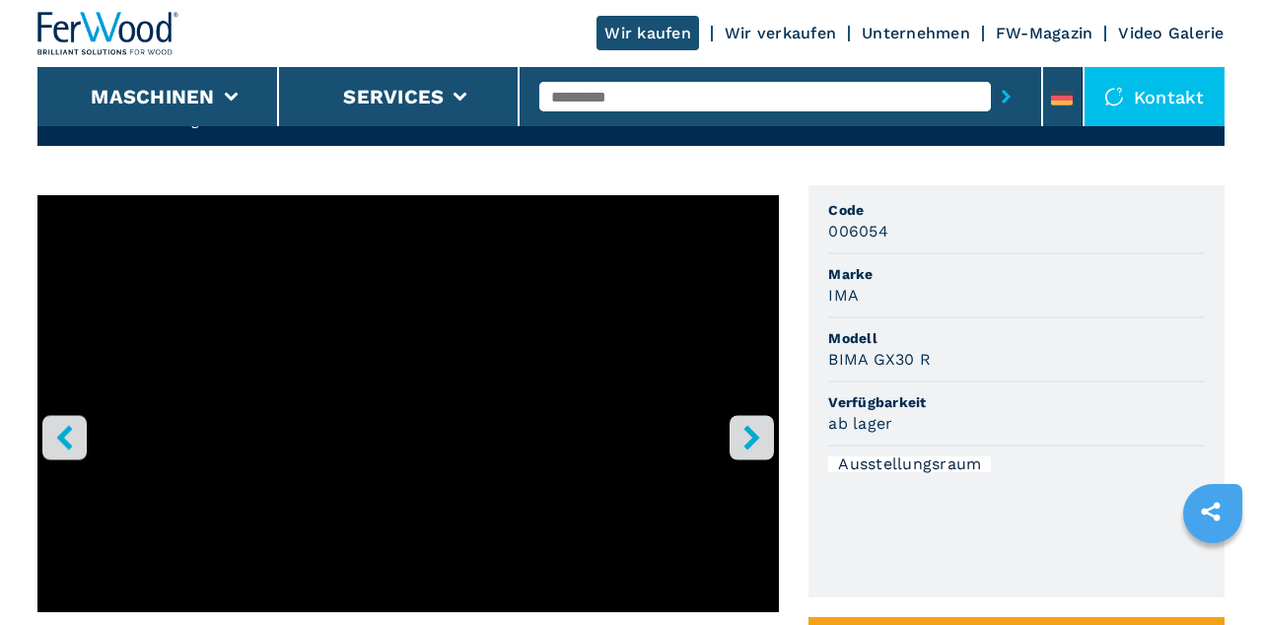
scroll to position [112, 0]
click at [761, 442] on icon "right-button" at bounding box center [751, 437] width 25 height 25
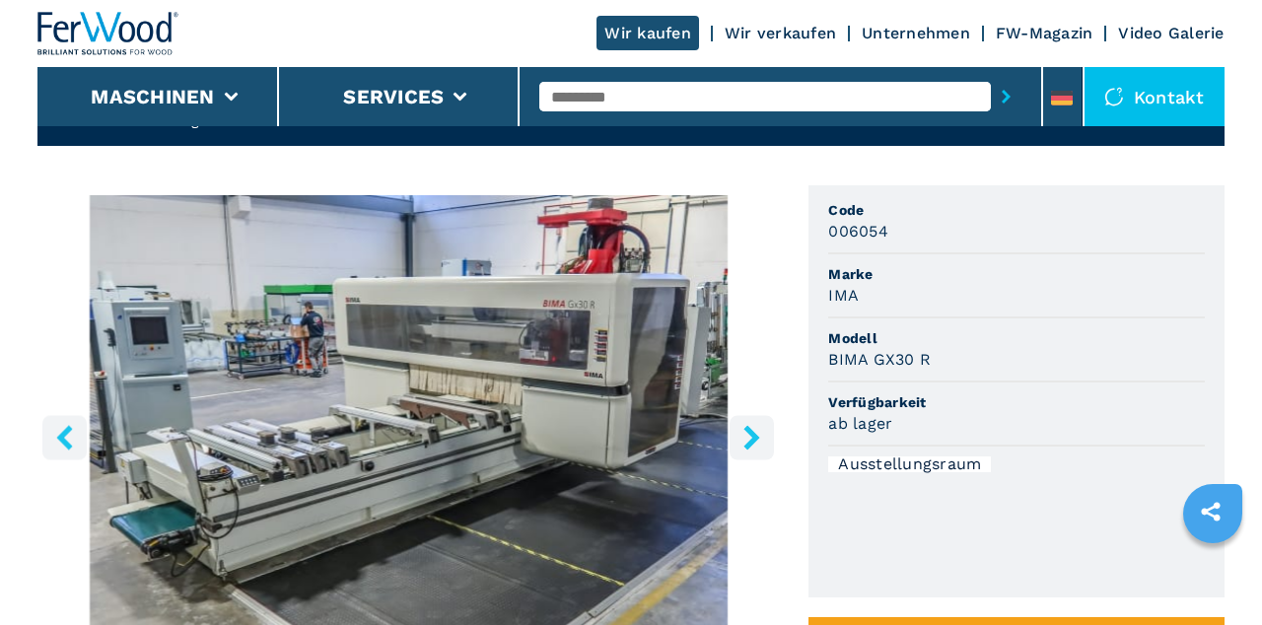
click at [761, 444] on icon "right-button" at bounding box center [751, 437] width 25 height 25
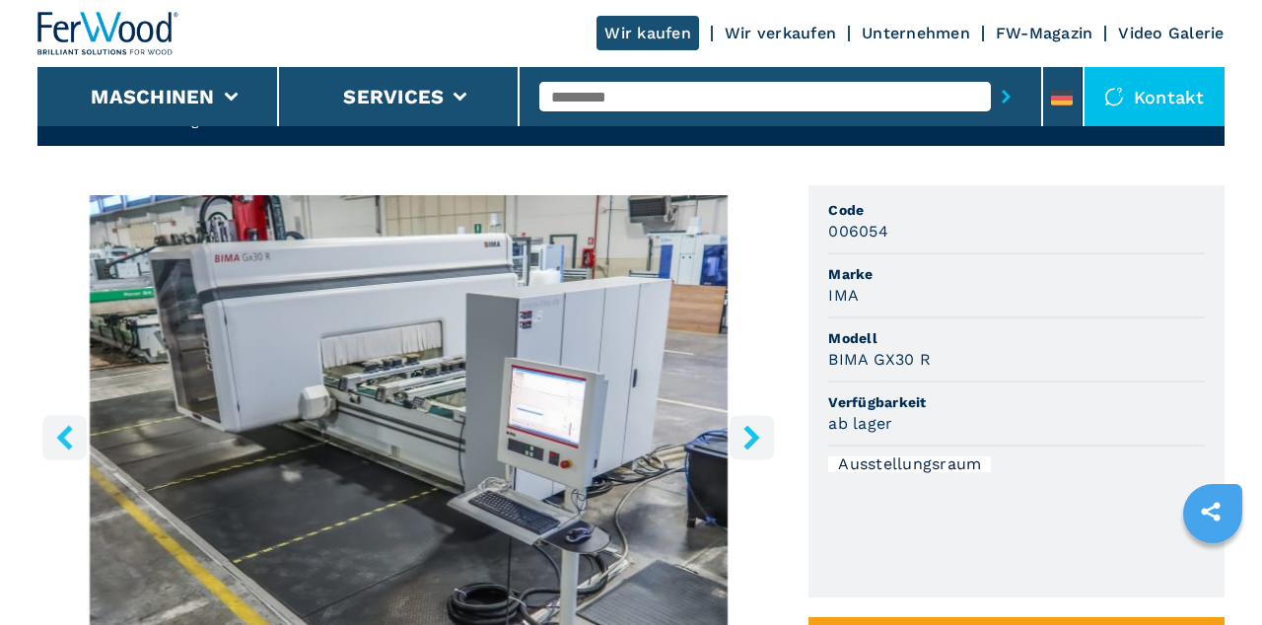
click at [765, 446] on button "right-button" at bounding box center [751, 437] width 44 height 44
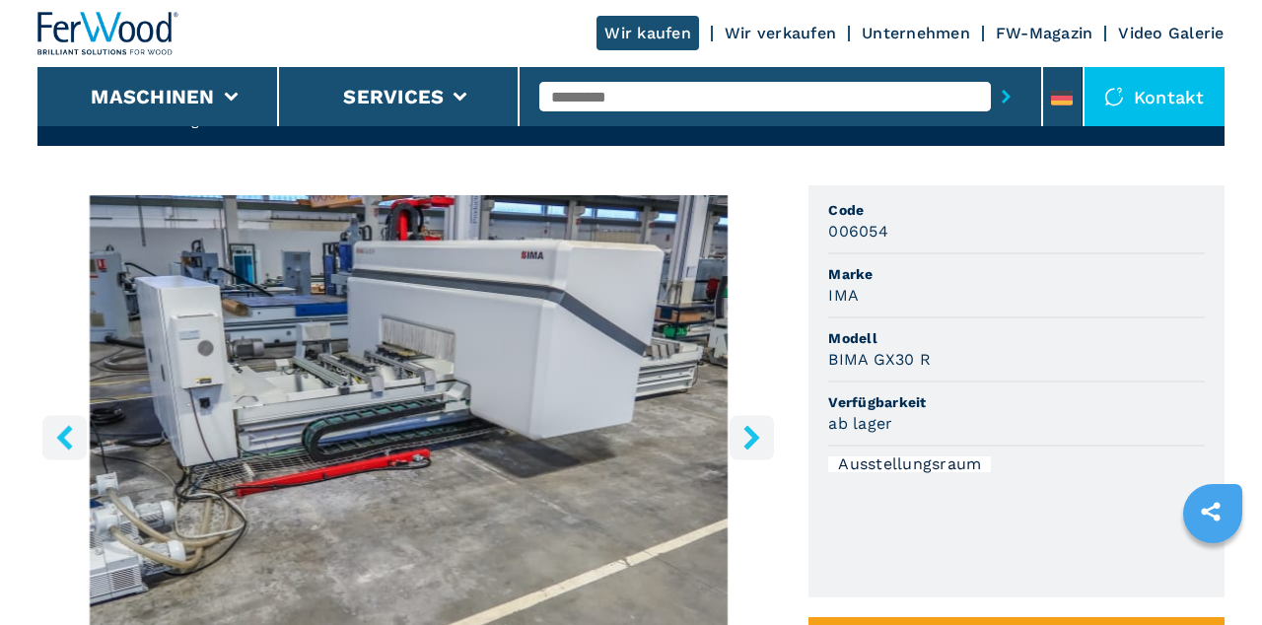
click at [760, 444] on icon "right-button" at bounding box center [751, 437] width 25 height 25
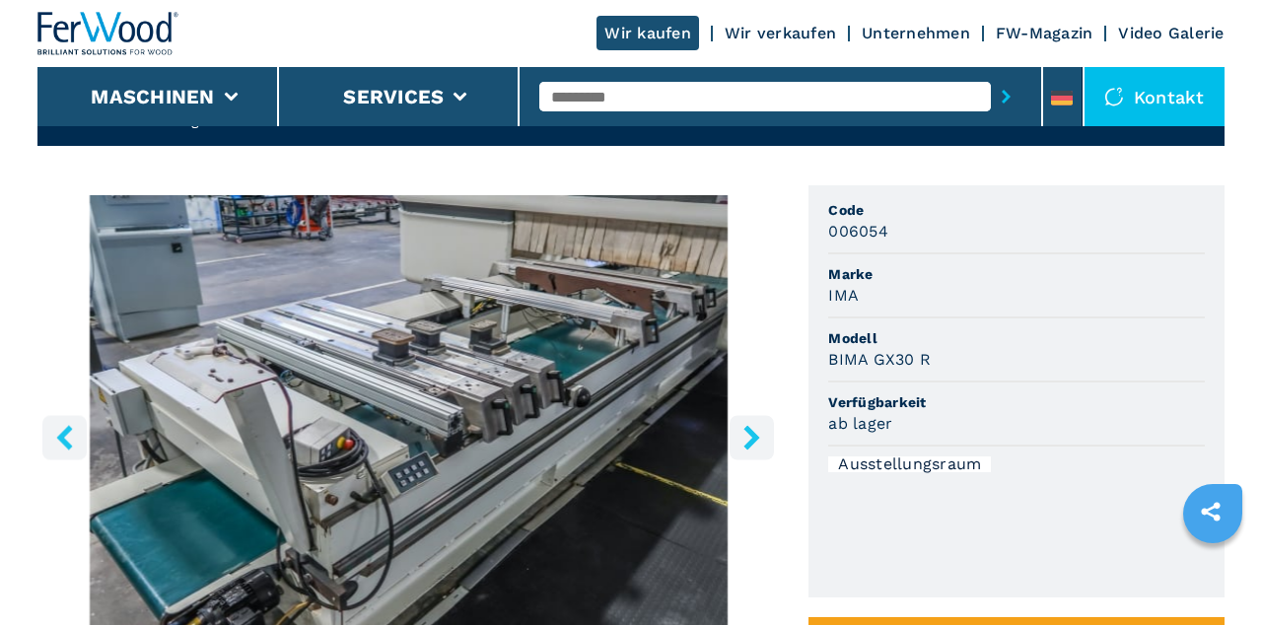
click at [757, 445] on icon "right-button" at bounding box center [751, 437] width 25 height 25
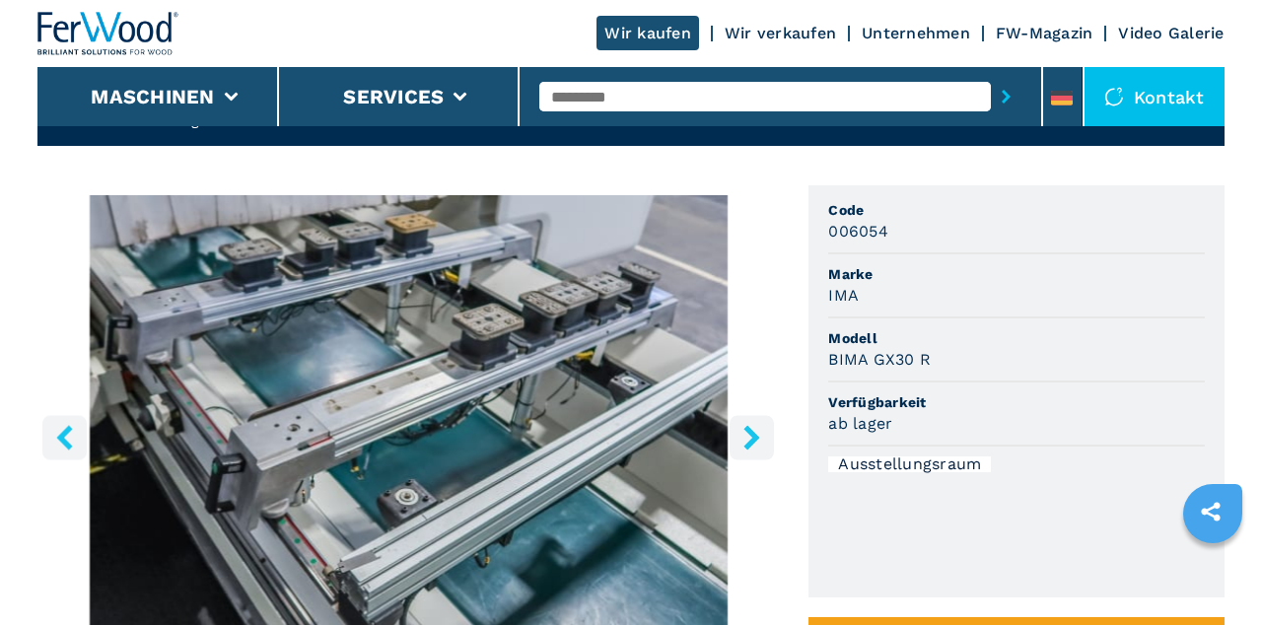
click at [765, 446] on button "right-button" at bounding box center [751, 437] width 44 height 44
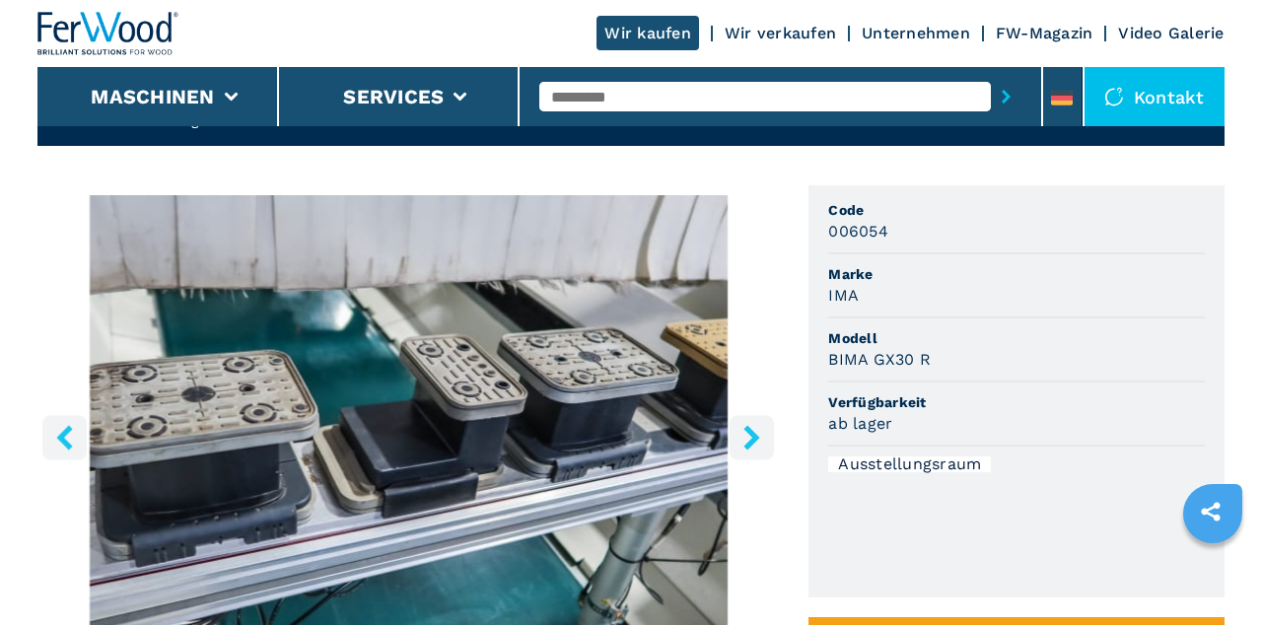
click at [761, 447] on icon "right-button" at bounding box center [751, 437] width 25 height 25
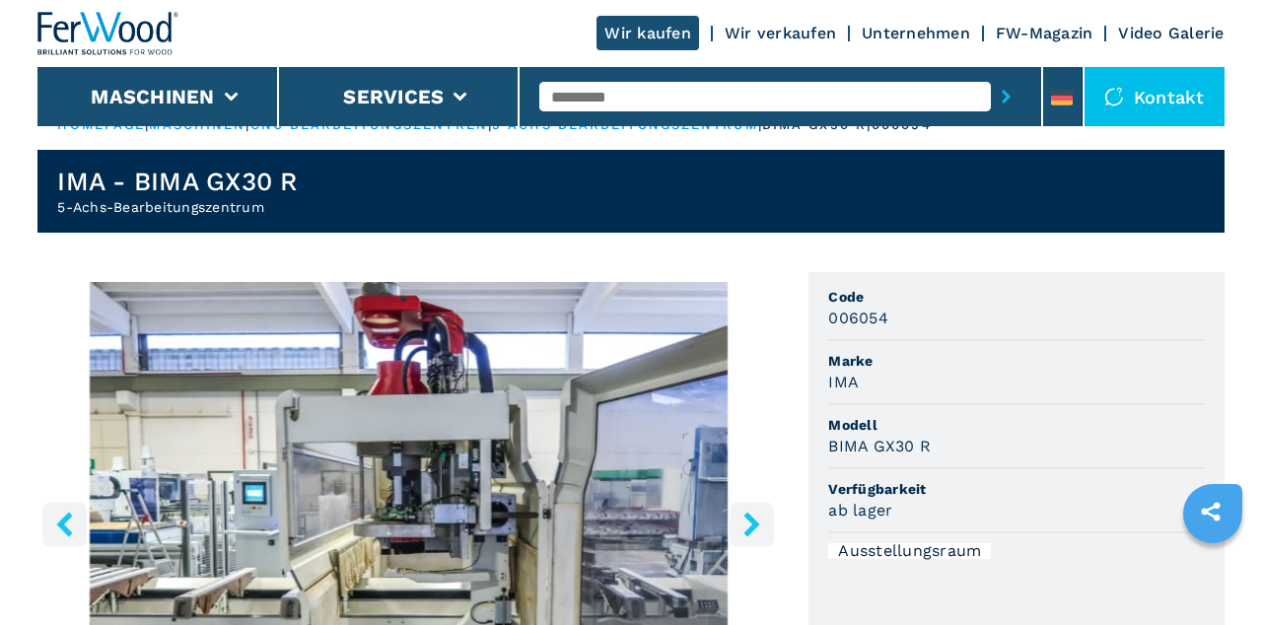
scroll to position [56, 0]
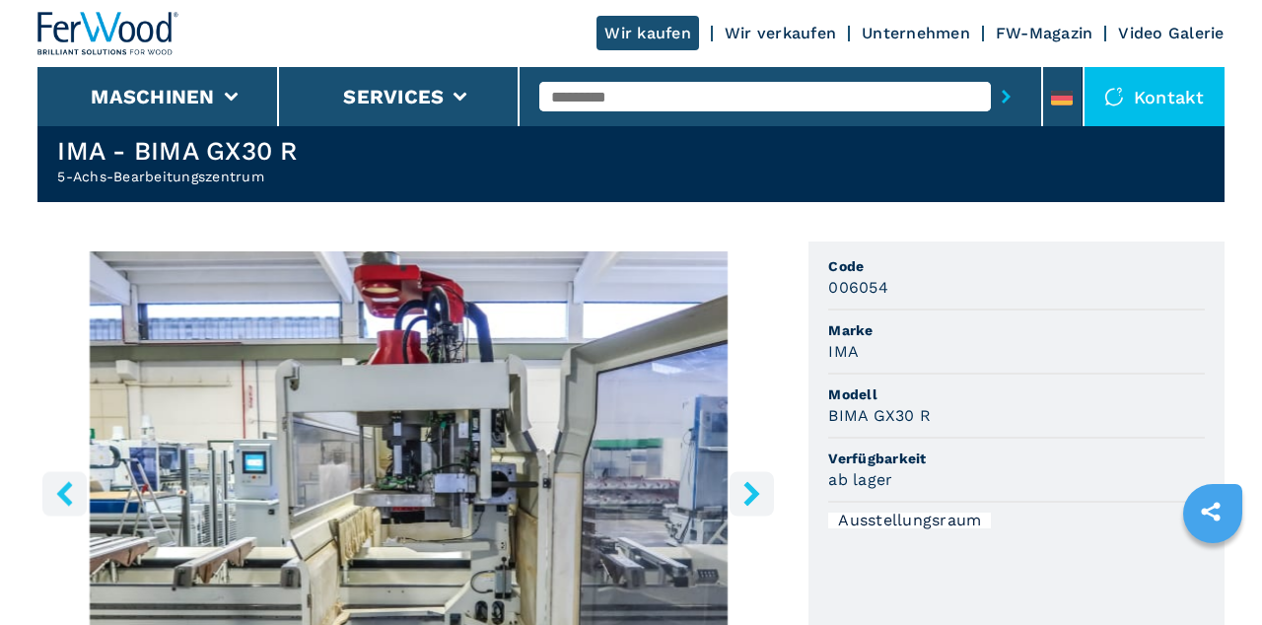
click at [396, 446] on img "Go to Slide 8" at bounding box center [407, 490] width 741 height 478
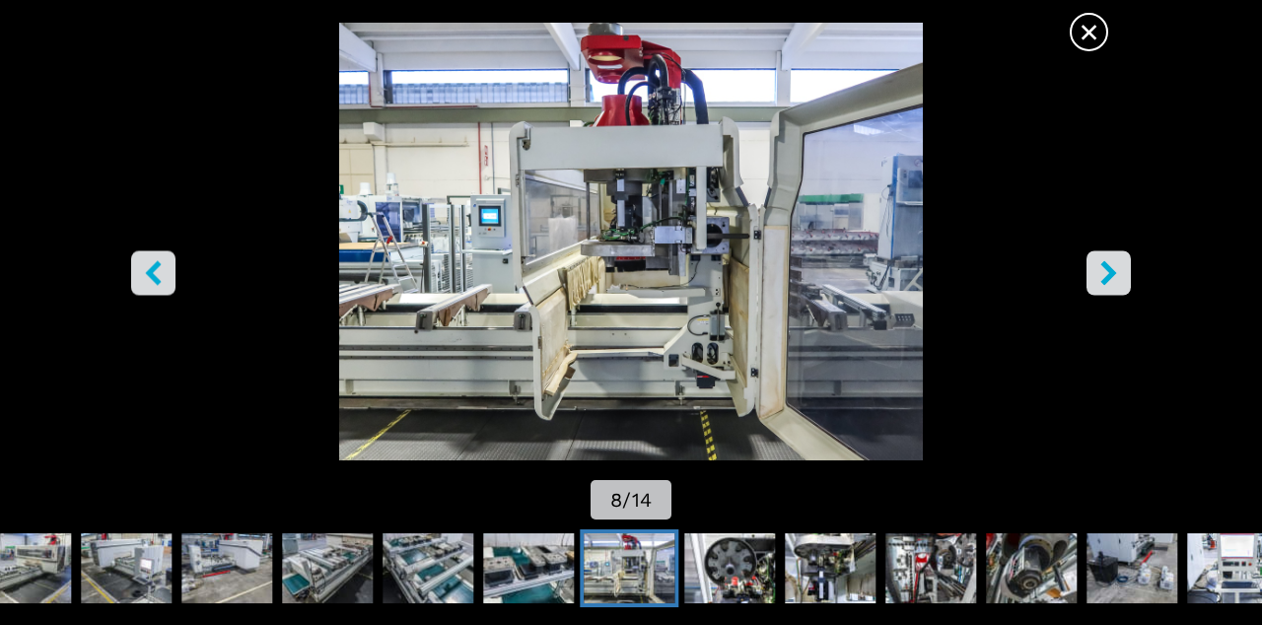
scroll to position [0, 0]
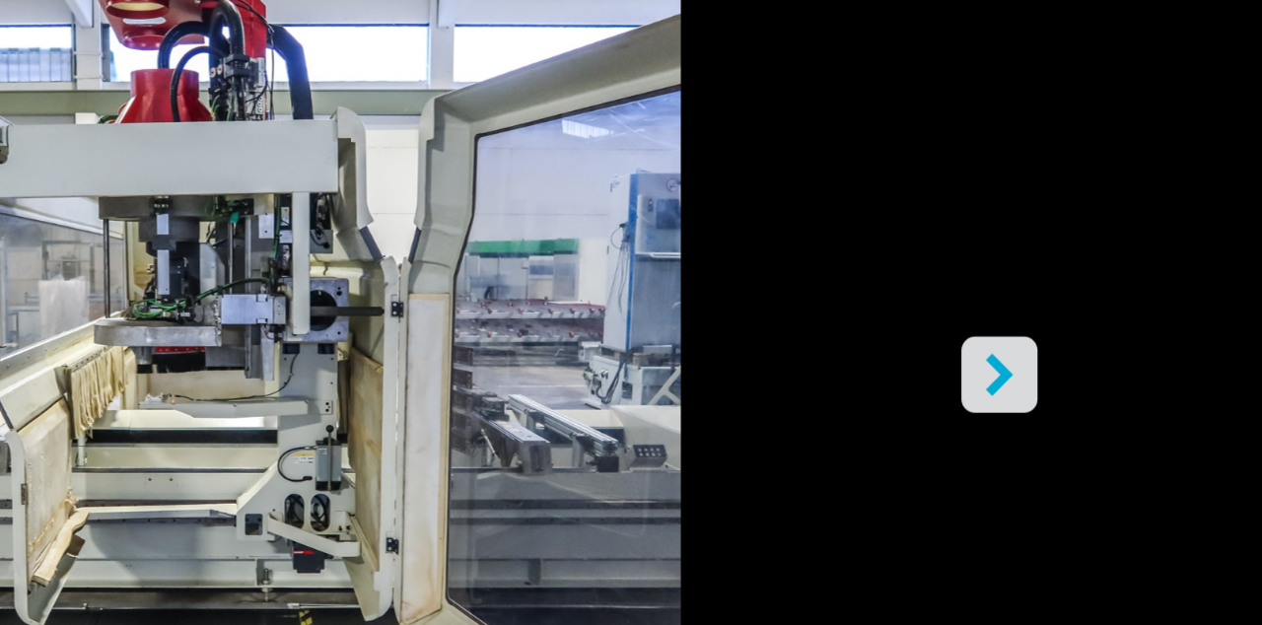
click at [1117, 274] on icon "right-button" at bounding box center [1108, 273] width 25 height 25
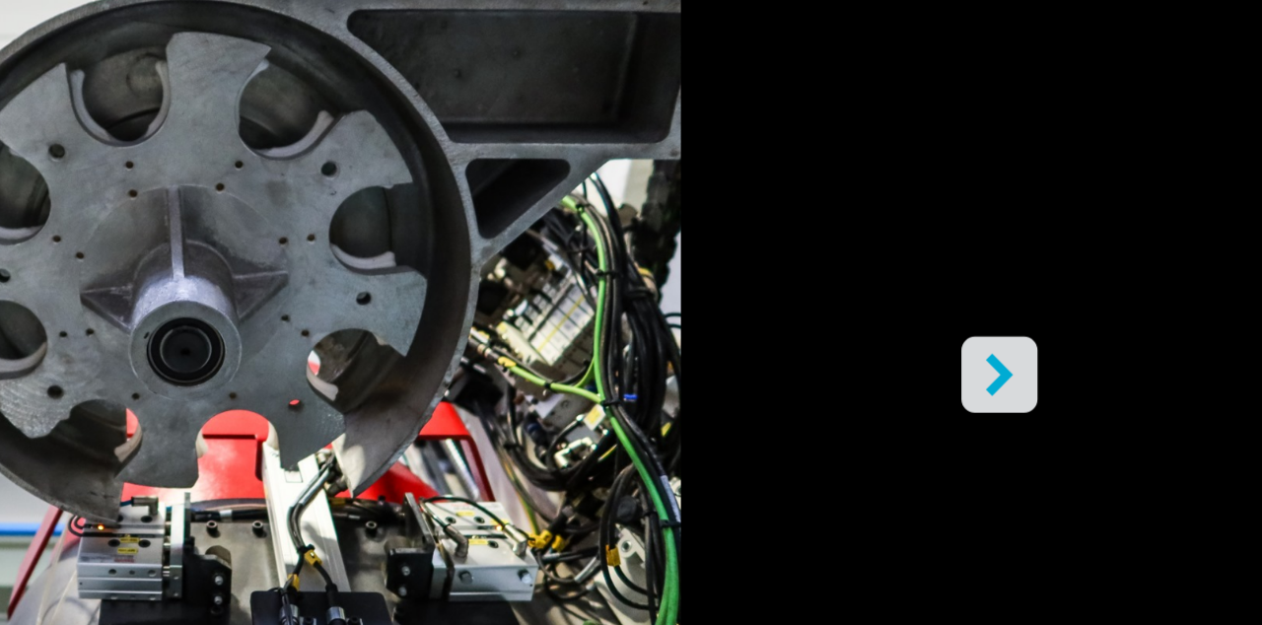
click at [1118, 277] on icon "right-button" at bounding box center [1108, 273] width 25 height 25
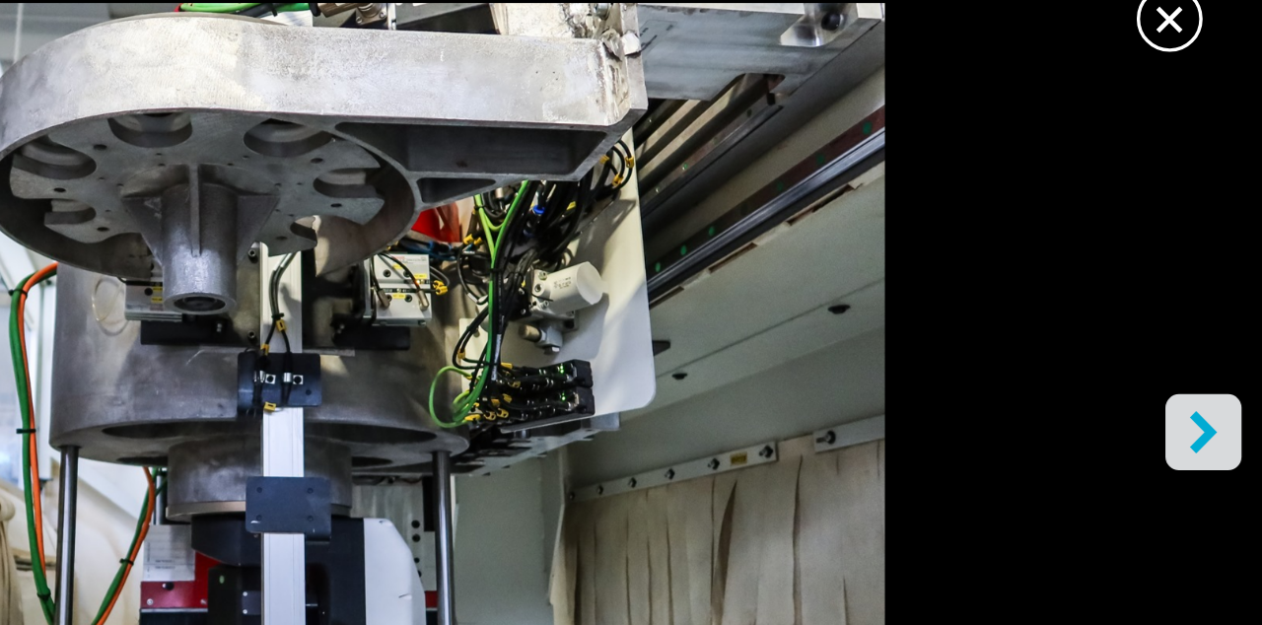
click at [1114, 286] on icon "right-button" at bounding box center [1108, 273] width 25 height 25
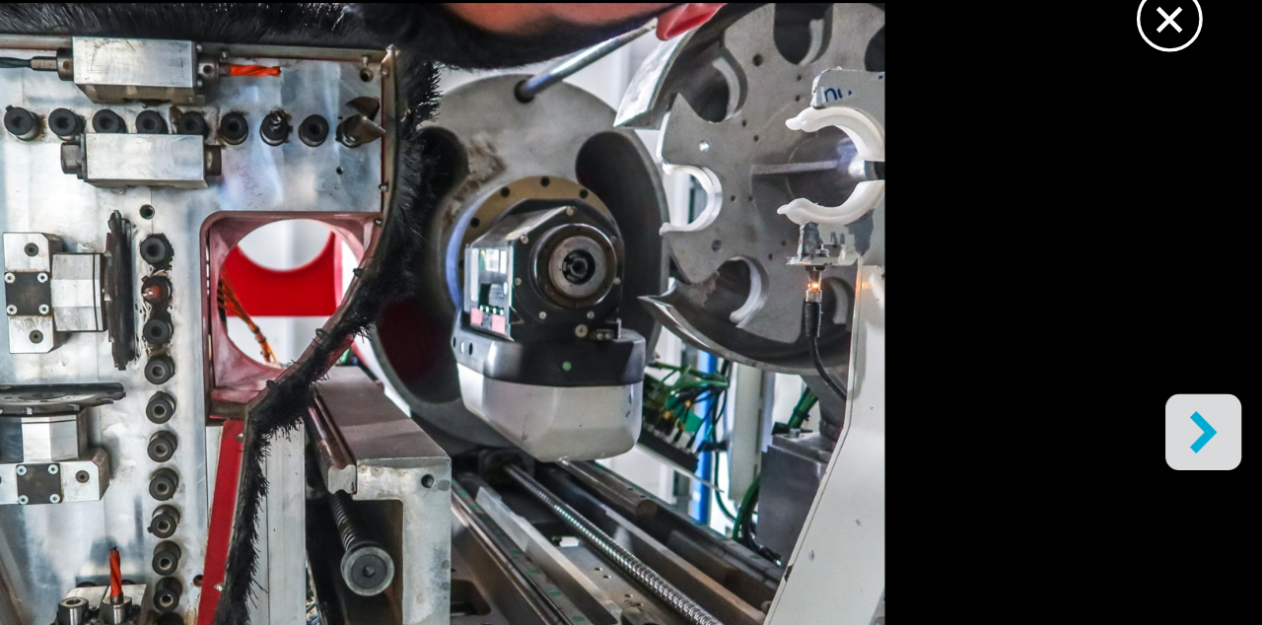
click at [1113, 286] on icon "right-button" at bounding box center [1108, 273] width 25 height 25
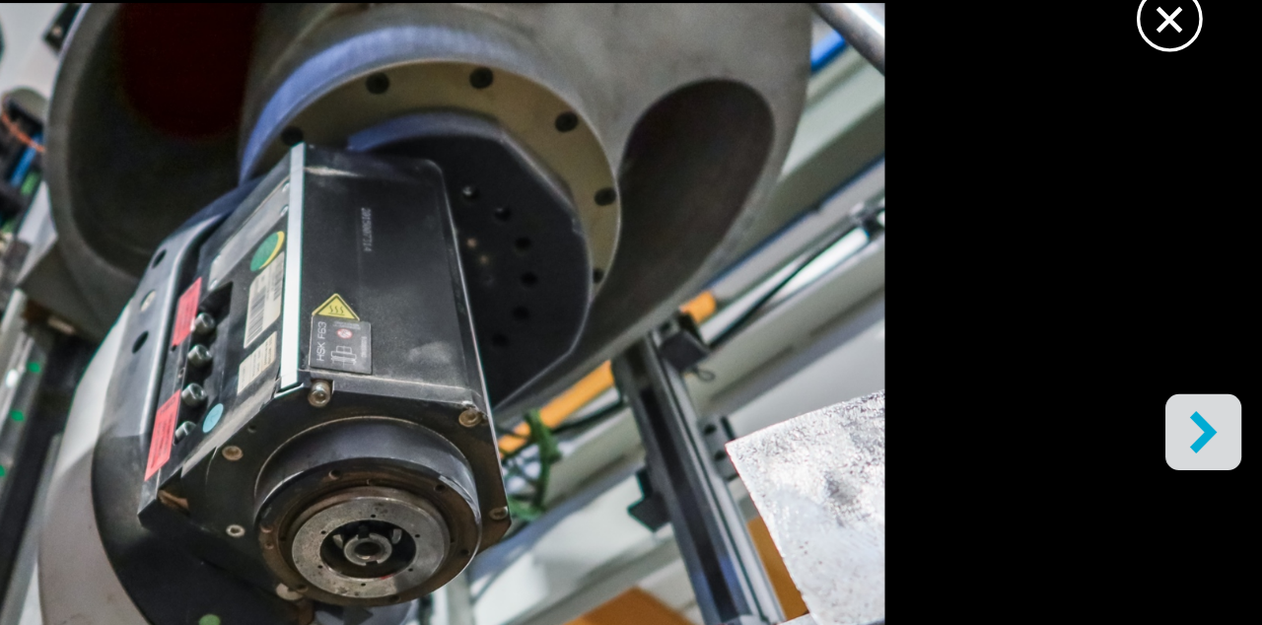
click at [1110, 286] on icon "right-button" at bounding box center [1108, 273] width 16 height 25
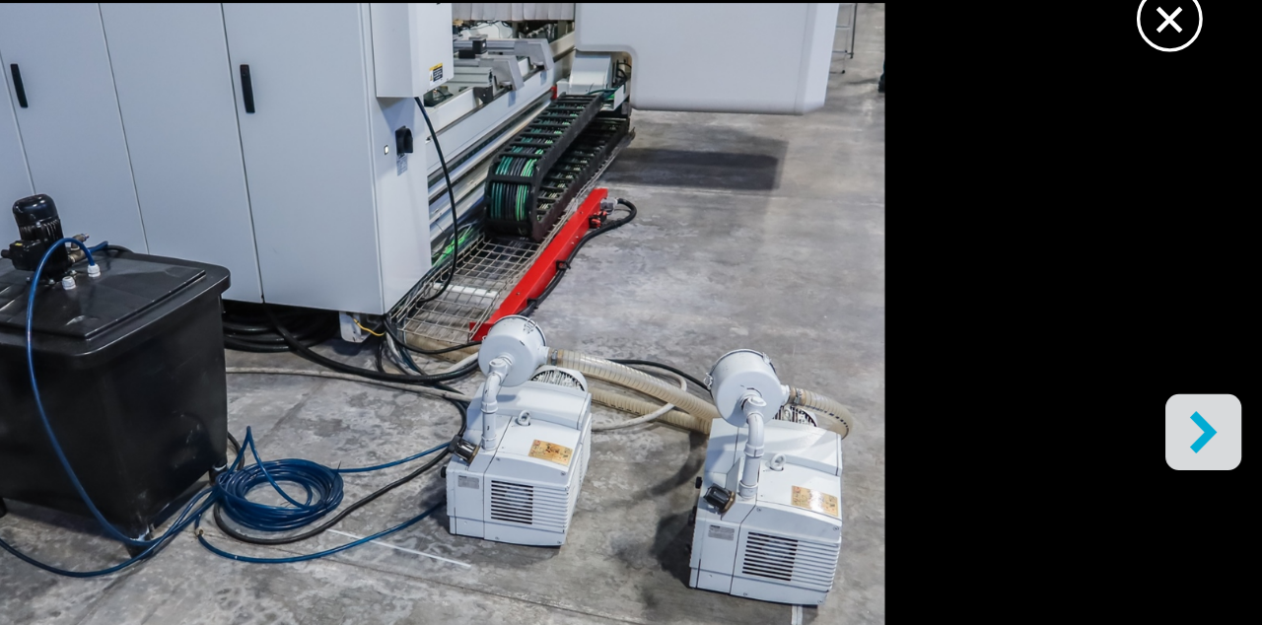
click at [1114, 286] on icon "right-button" at bounding box center [1108, 273] width 16 height 25
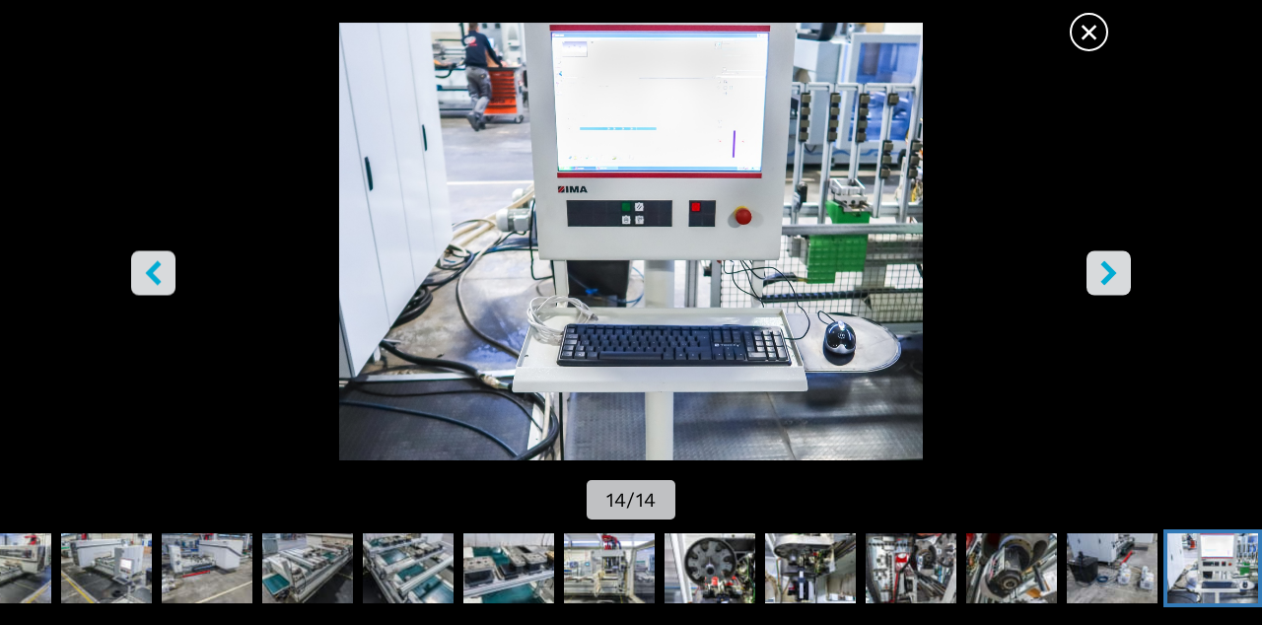
scroll to position [1, 0]
click at [1119, 286] on icon "right-button" at bounding box center [1108, 273] width 25 height 25
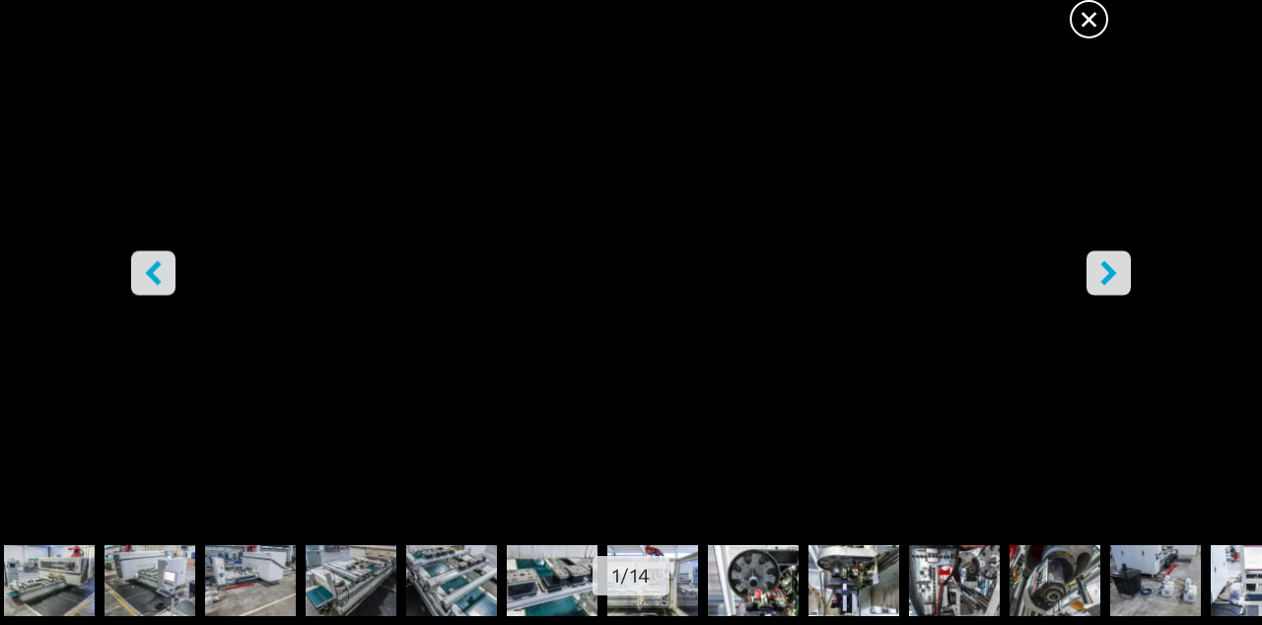
click at [1118, 286] on icon "right-button" at bounding box center [1108, 273] width 25 height 25
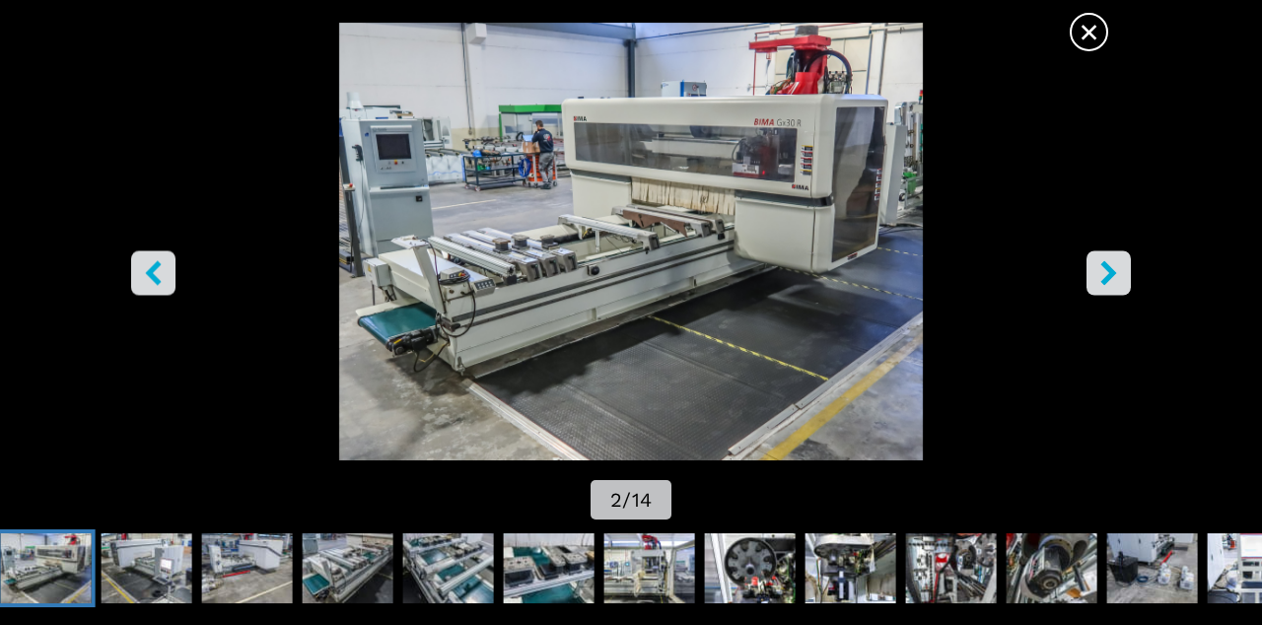
scroll to position [0, 0]
click at [1110, 286] on icon "right-button" at bounding box center [1108, 273] width 25 height 25
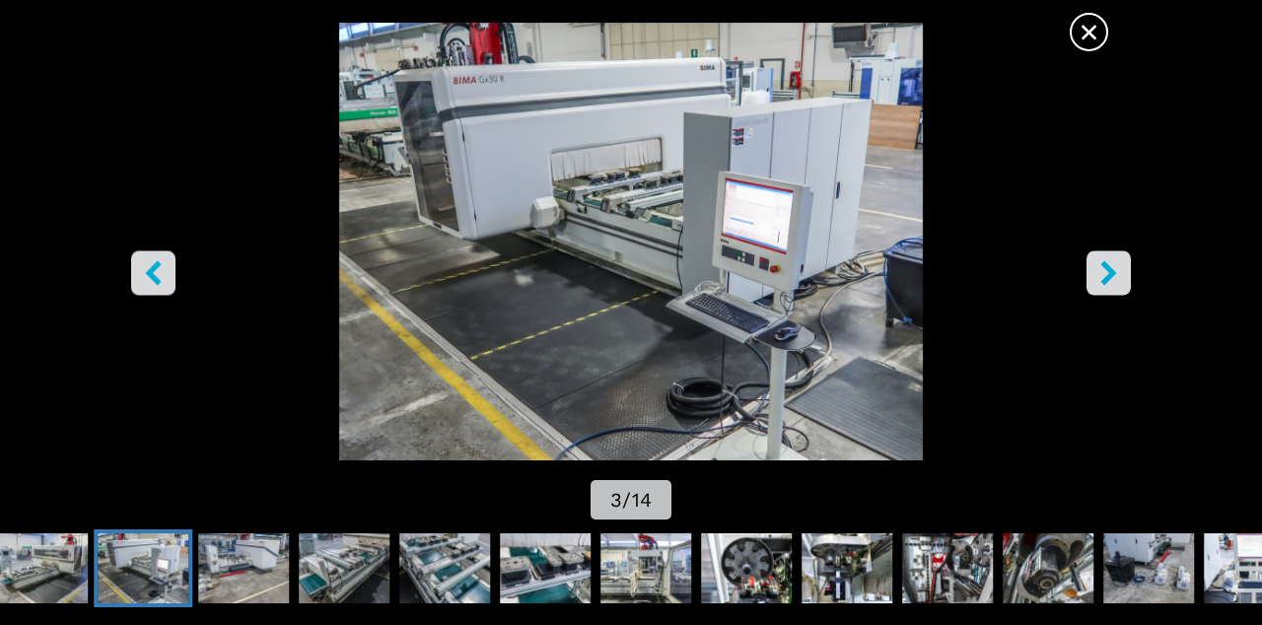
click at [69, 177] on img "Go to Slide 3" at bounding box center [630, 242] width 1135 height 438
click at [50, 170] on div "Go to Slide 3" at bounding box center [631, 242] width 1262 height 438
click at [52, 183] on div "Go to Slide 3" at bounding box center [631, 242] width 1262 height 438
click at [1109, 286] on icon "right-button" at bounding box center [1108, 273] width 16 height 25
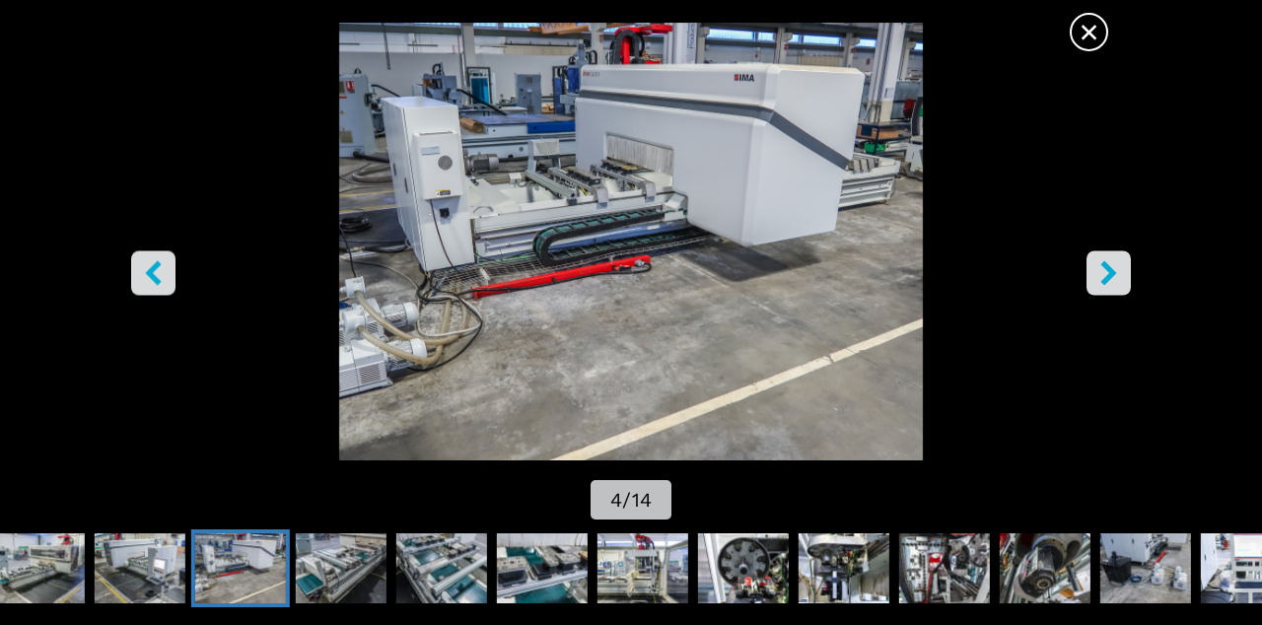
click at [1091, 45] on span "×" at bounding box center [1088, 28] width 34 height 34
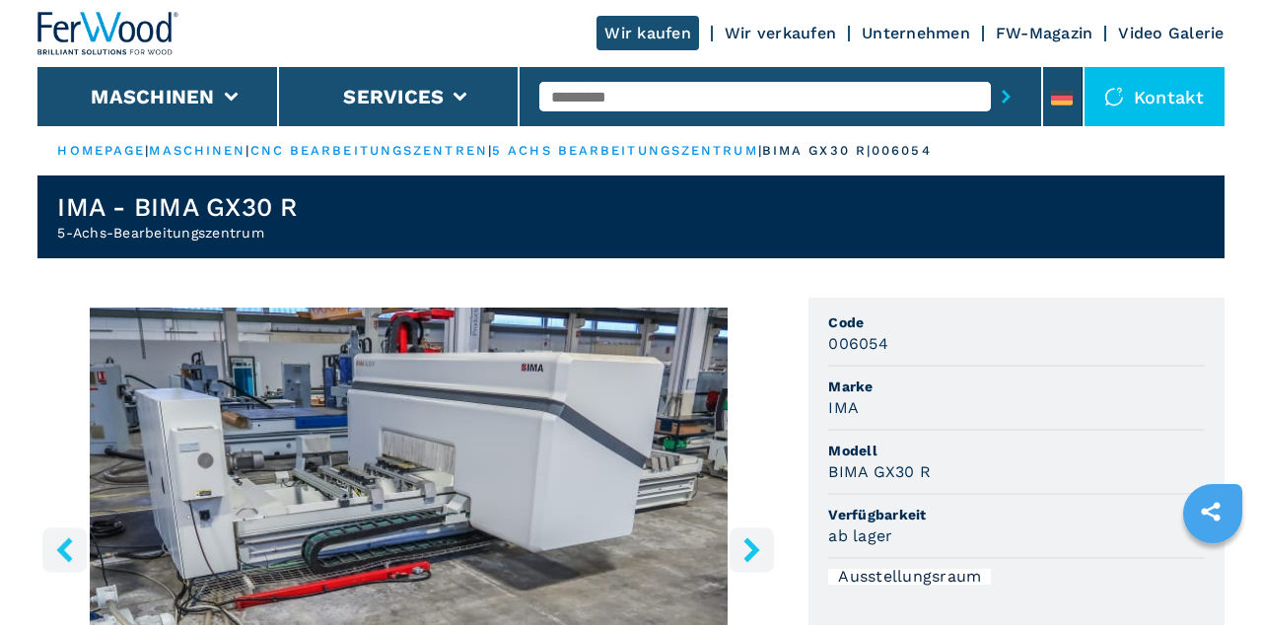
click at [751, 544] on icon "right-button" at bounding box center [752, 549] width 16 height 25
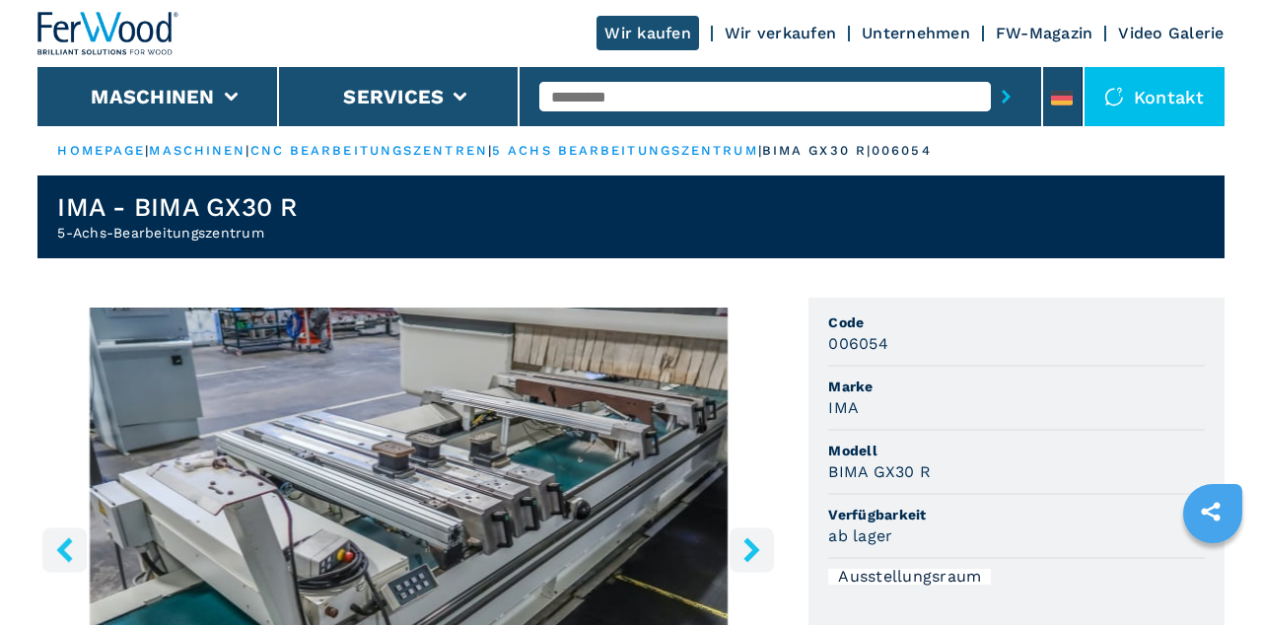
click at [763, 544] on icon "right-button" at bounding box center [751, 549] width 25 height 25
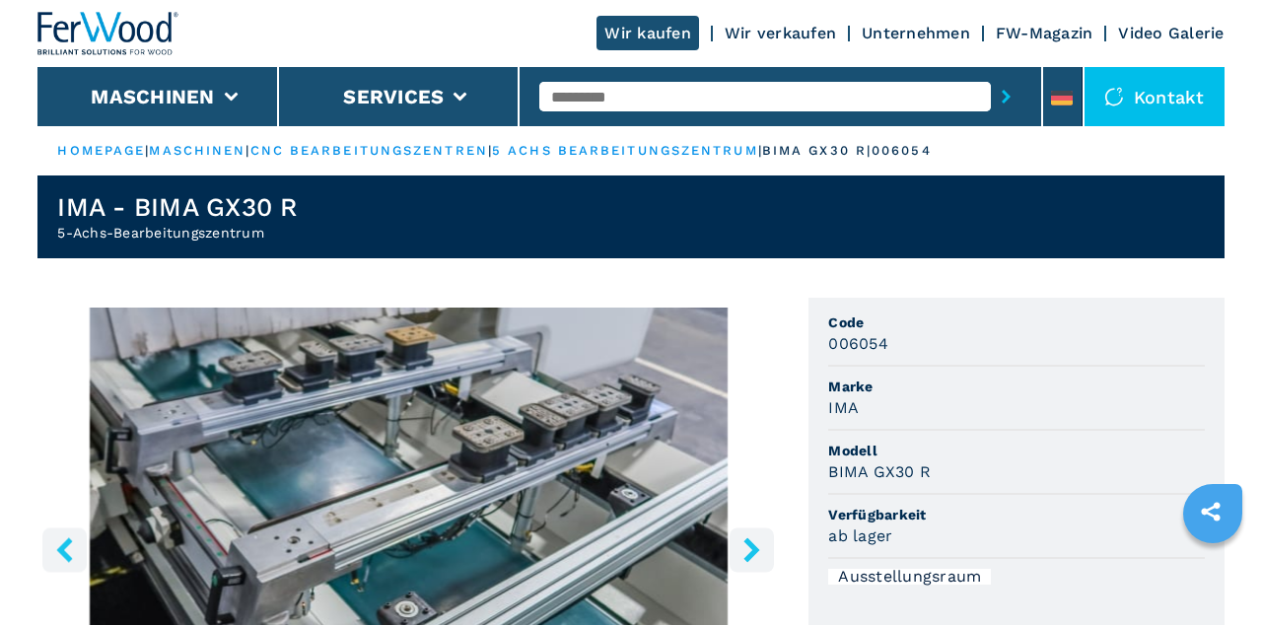
click at [765, 554] on button "right-button" at bounding box center [751, 549] width 44 height 44
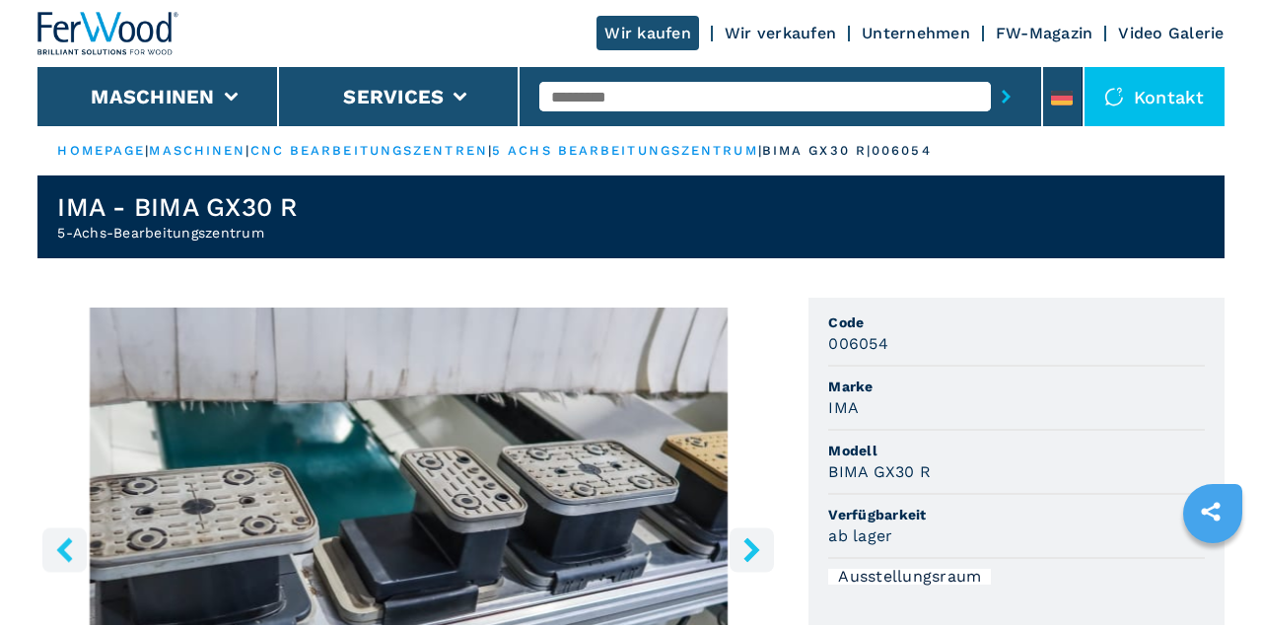
click at [761, 562] on icon "right-button" at bounding box center [751, 549] width 25 height 25
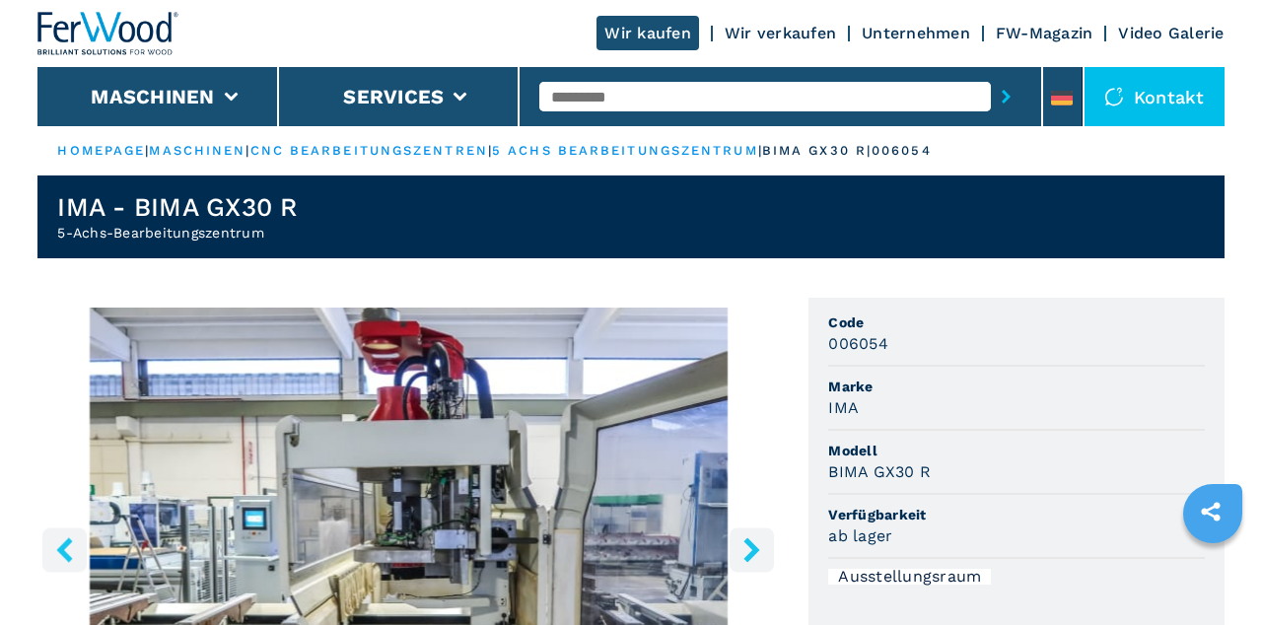
click at [766, 570] on button "right-button" at bounding box center [751, 549] width 44 height 44
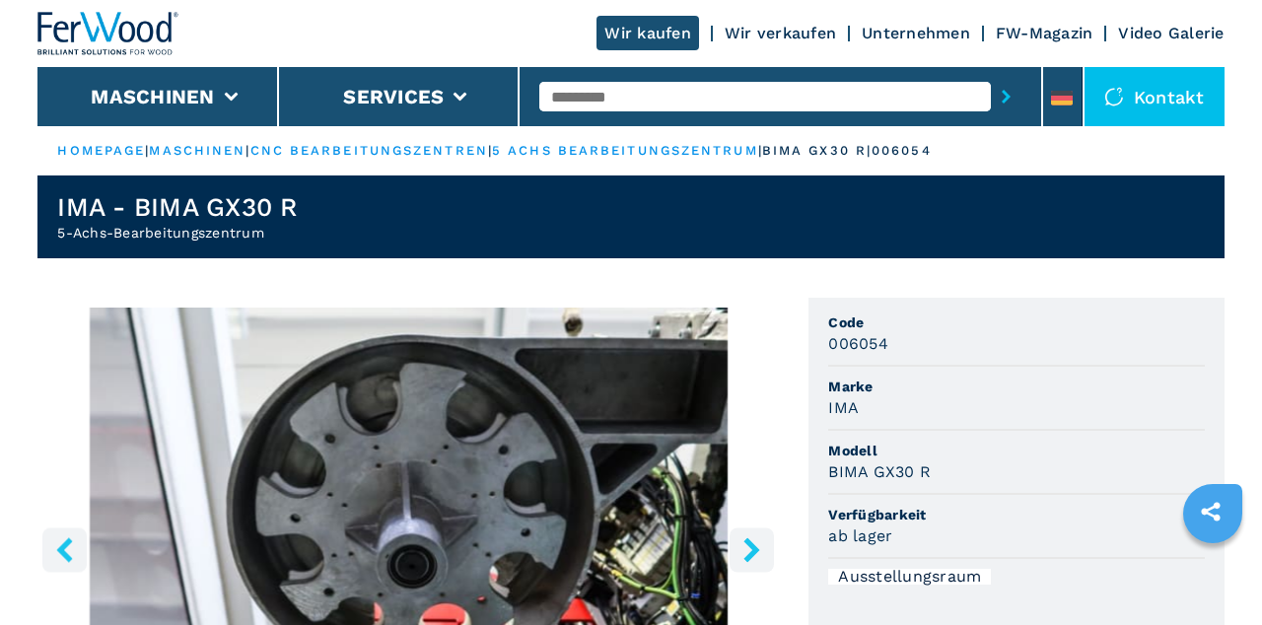
click at [762, 554] on icon "right-button" at bounding box center [751, 549] width 25 height 25
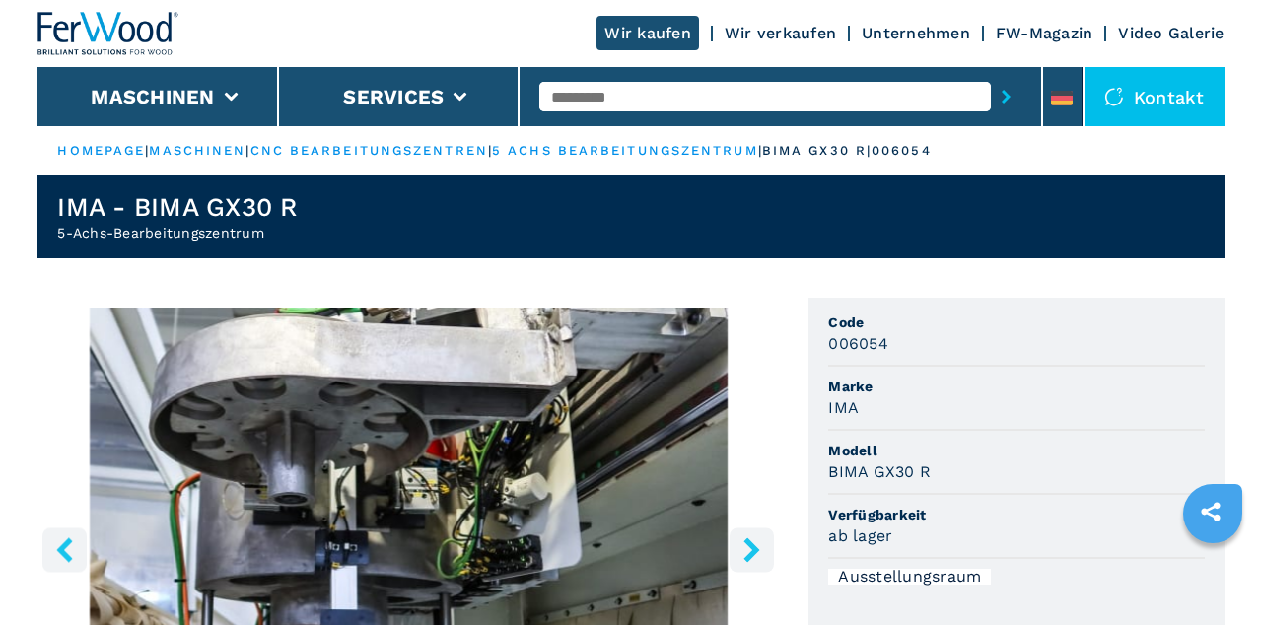
click at [771, 555] on button "right-button" at bounding box center [751, 549] width 44 height 44
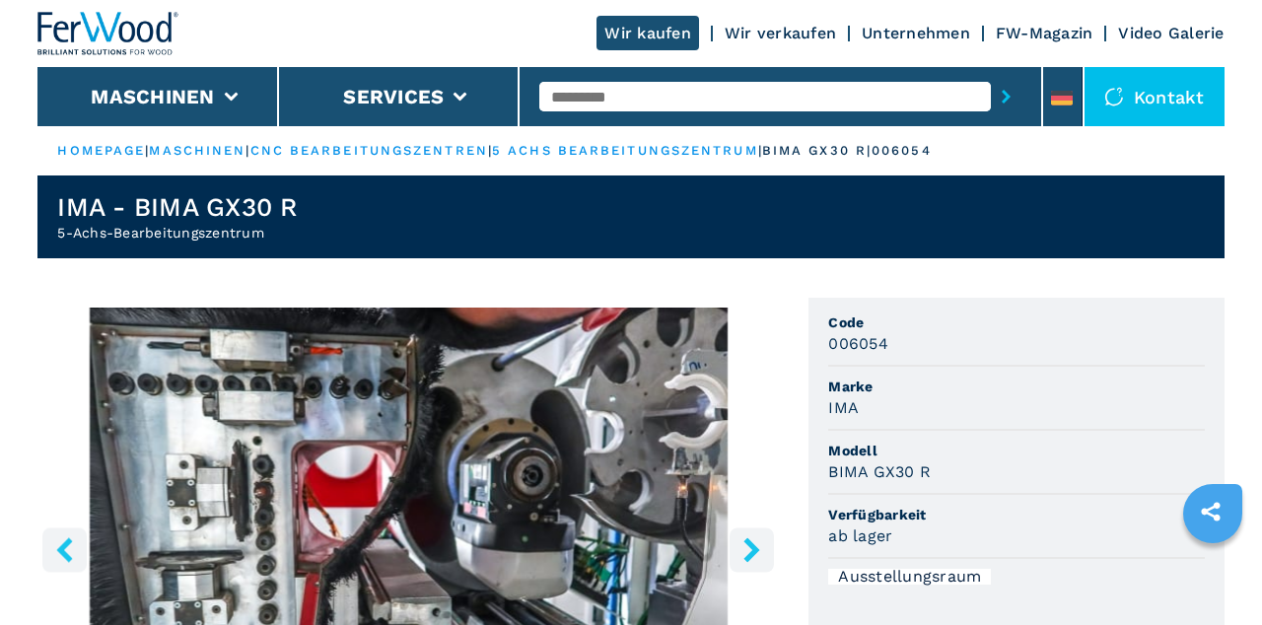
click at [763, 558] on icon "right-button" at bounding box center [751, 549] width 25 height 25
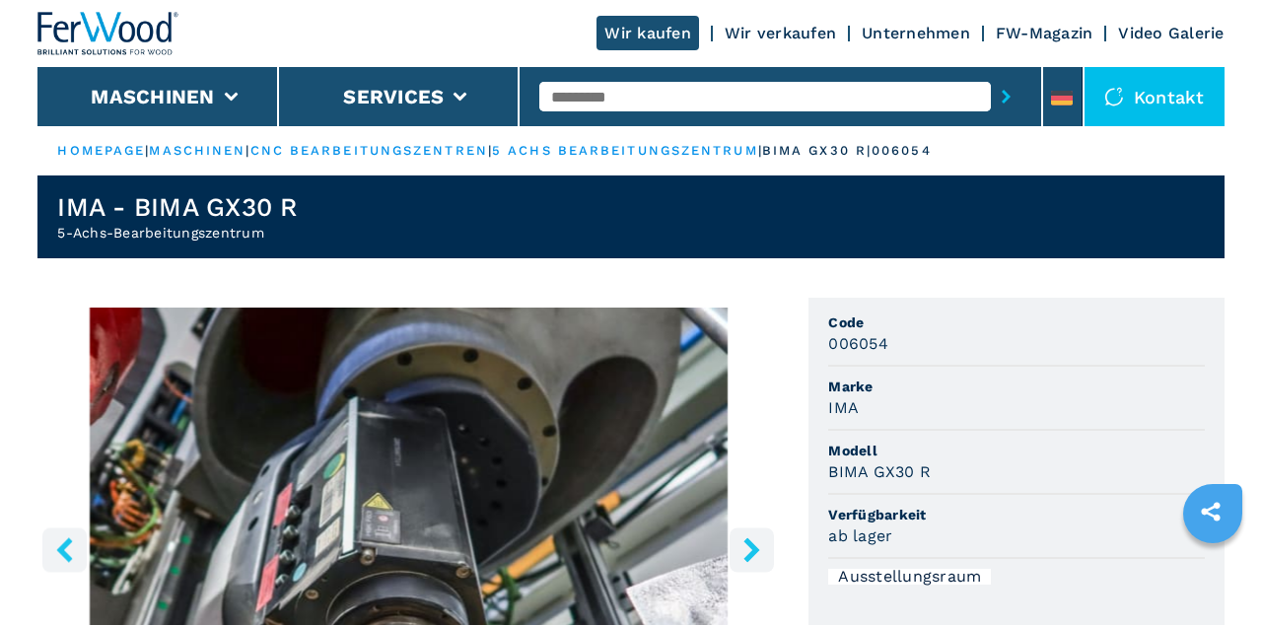
click at [759, 560] on icon "right-button" at bounding box center [751, 549] width 25 height 25
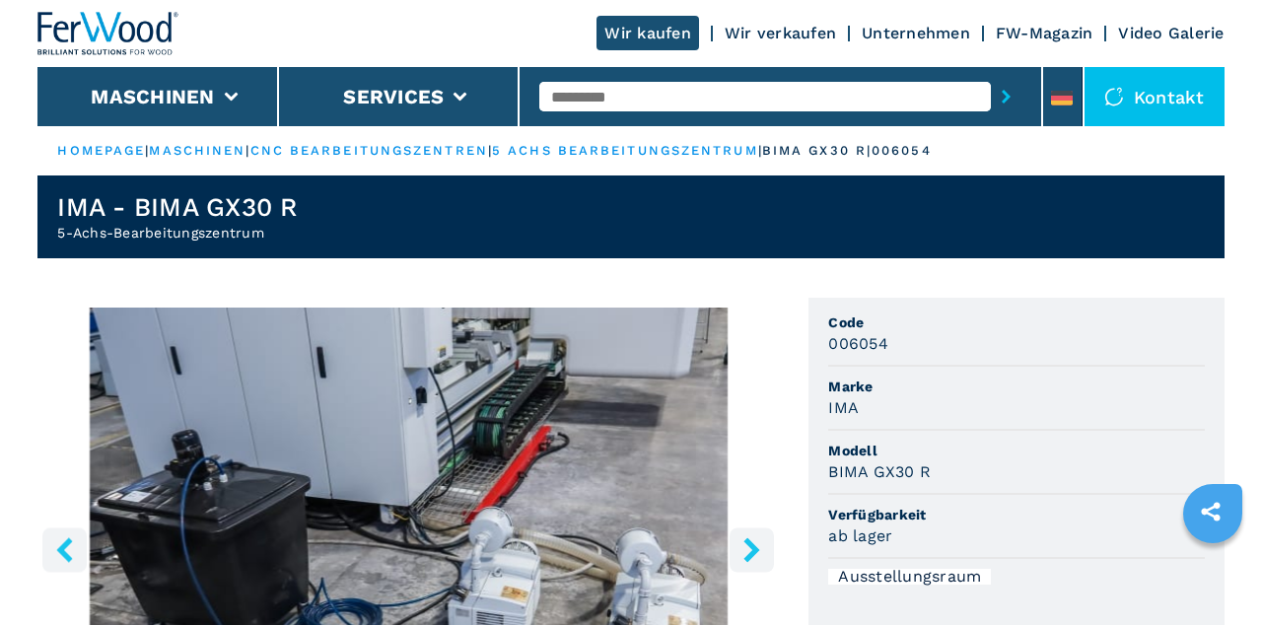
click at [758, 561] on icon "right-button" at bounding box center [751, 549] width 25 height 25
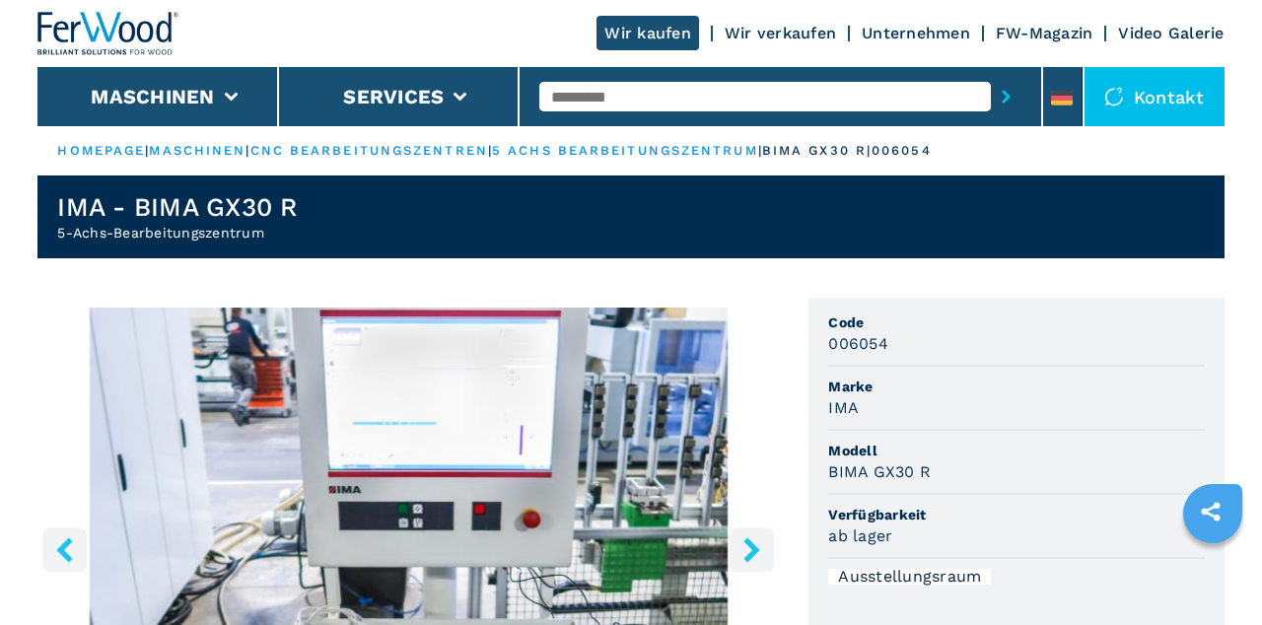
click at [761, 563] on button "right-button" at bounding box center [751, 549] width 44 height 44
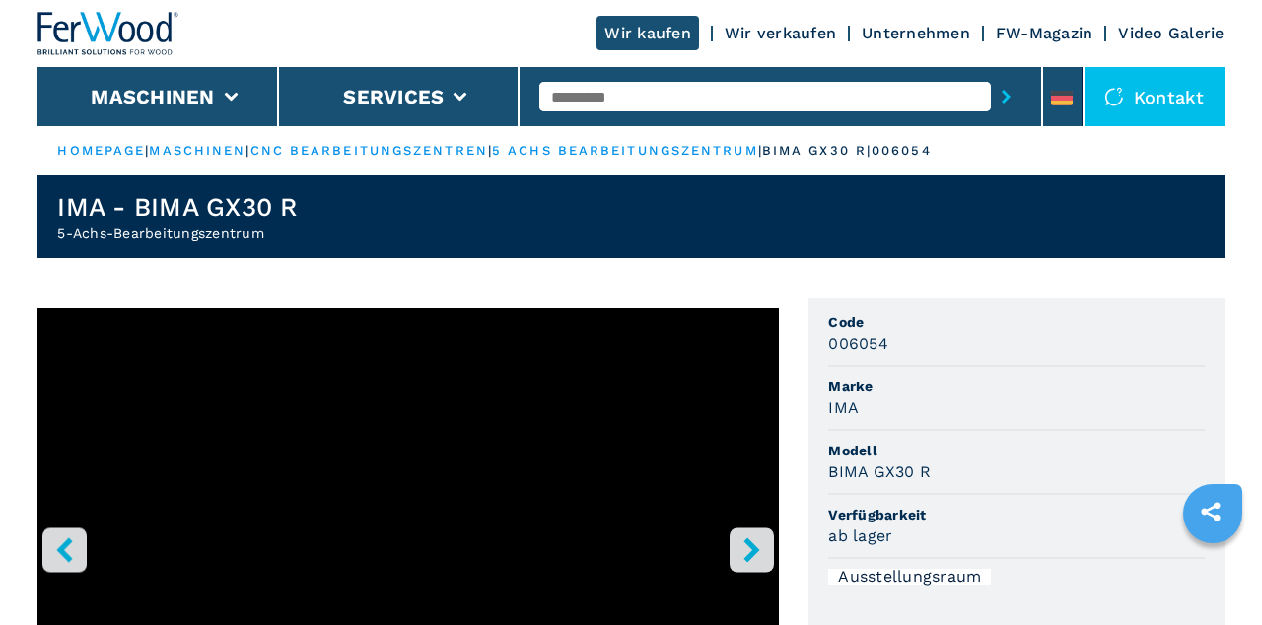
click at [764, 556] on icon "right-button" at bounding box center [751, 549] width 25 height 25
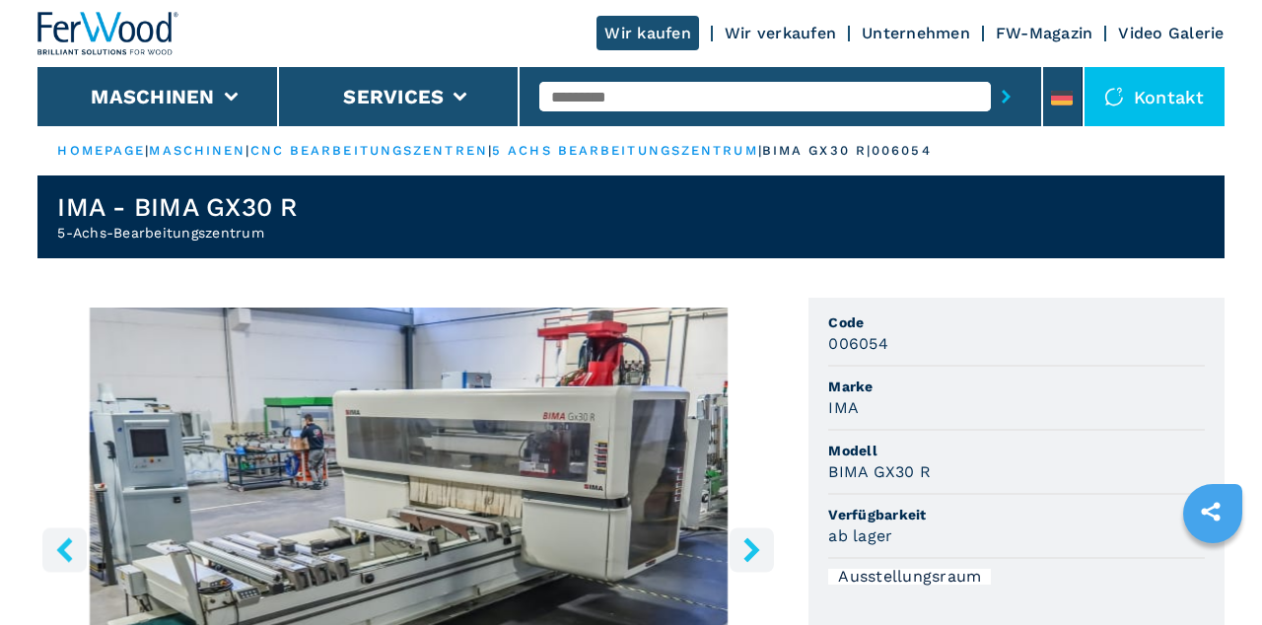
click at [764, 558] on icon "right-button" at bounding box center [751, 549] width 25 height 25
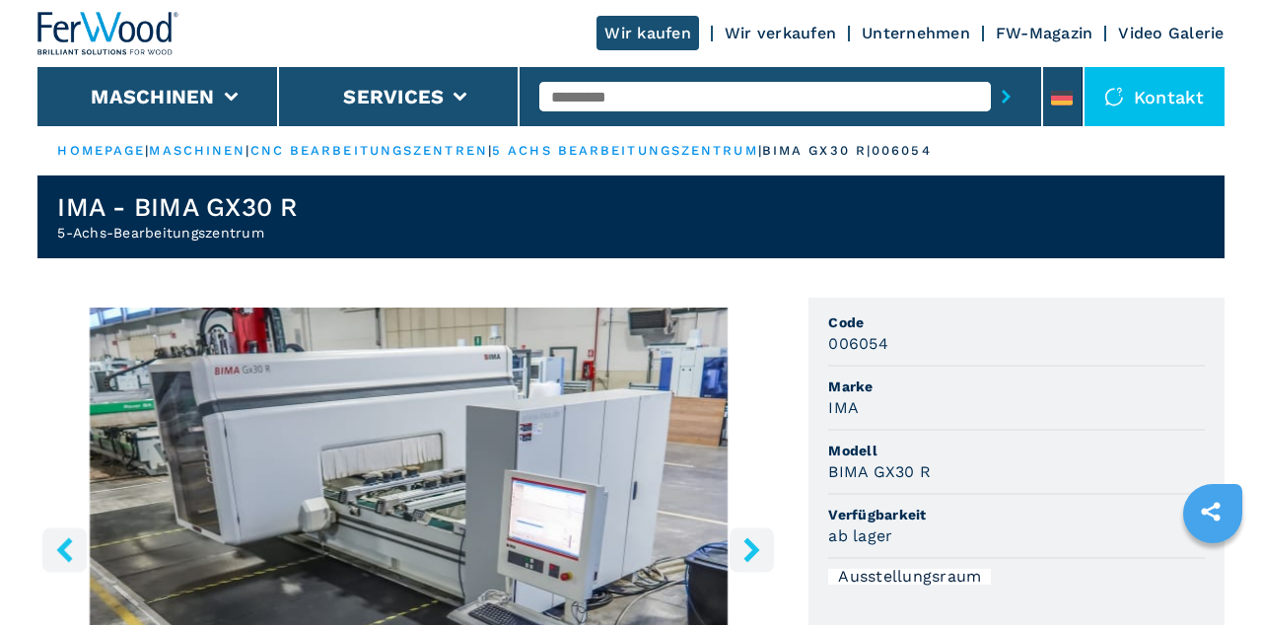
click at [763, 554] on icon "right-button" at bounding box center [751, 549] width 25 height 25
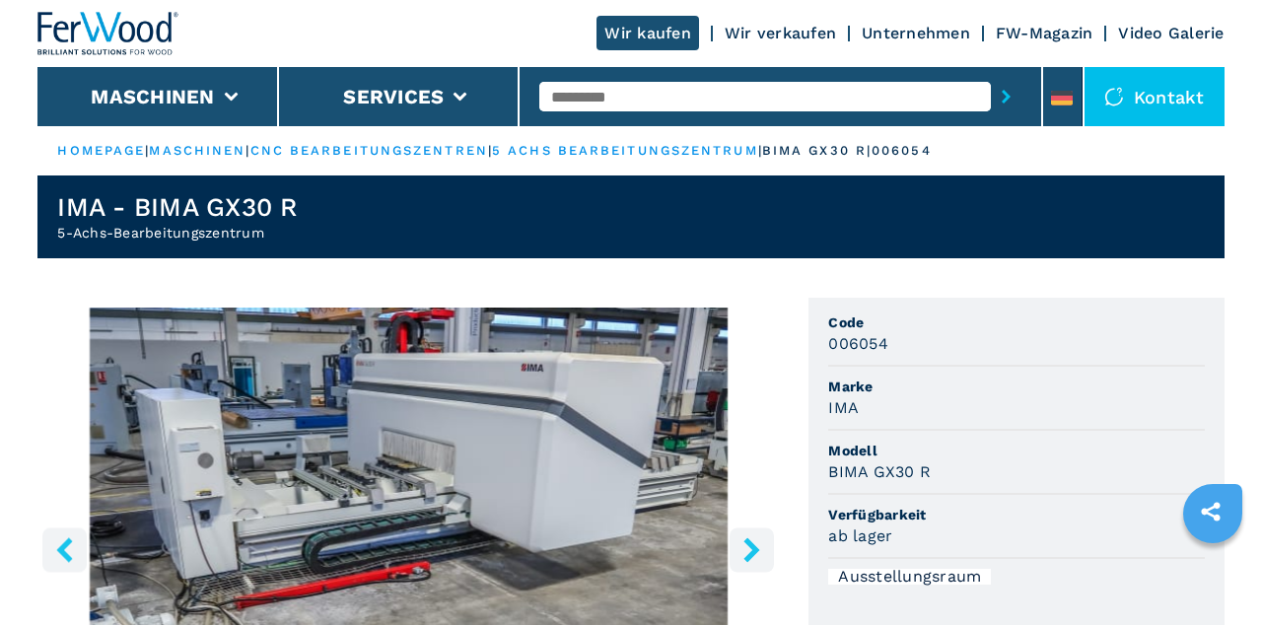
click at [758, 562] on icon "right-button" at bounding box center [751, 549] width 25 height 25
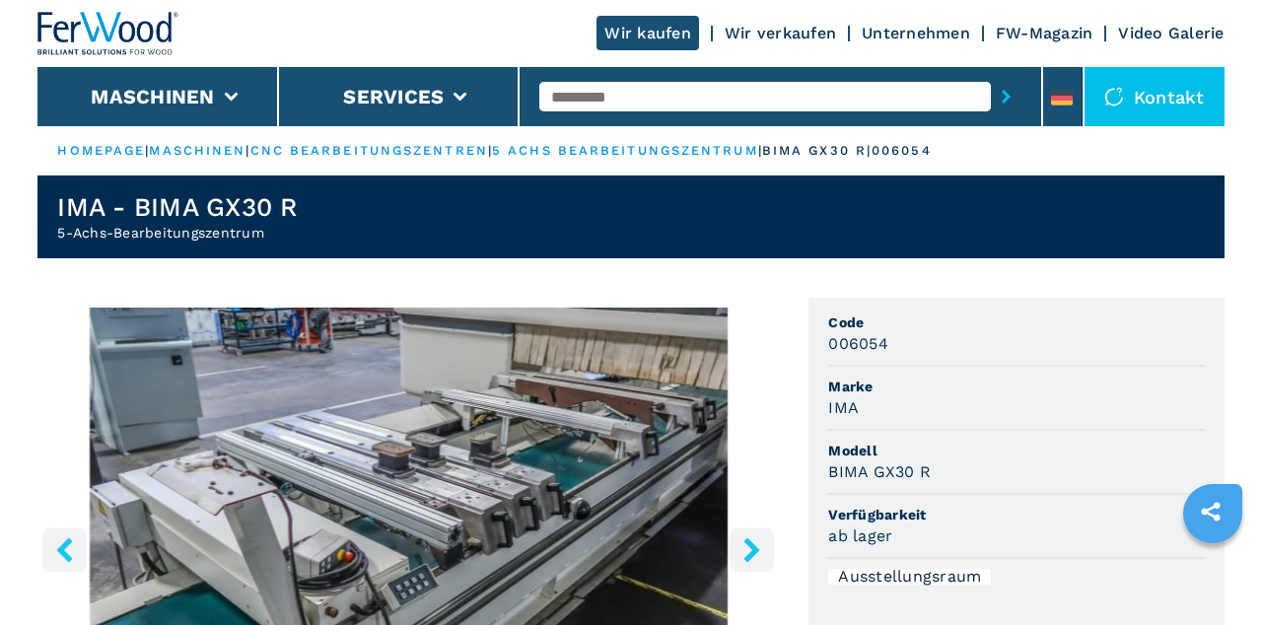
click at [761, 562] on button "right-button" at bounding box center [751, 549] width 44 height 44
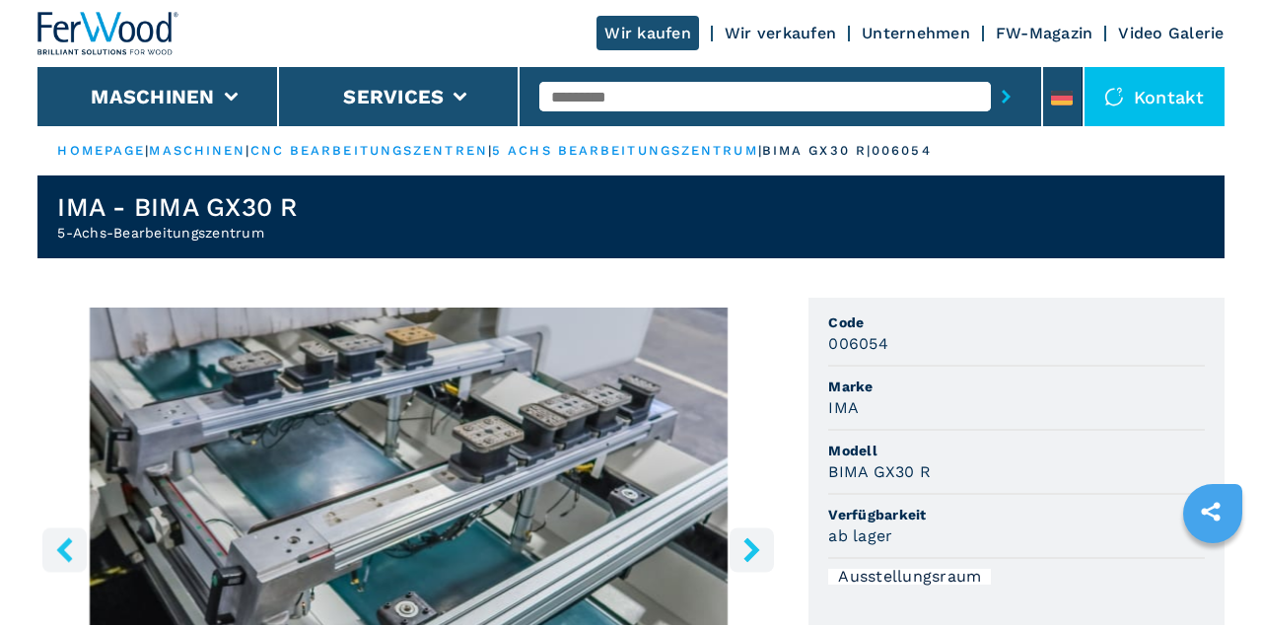
click at [755, 557] on icon "right-button" at bounding box center [751, 549] width 25 height 25
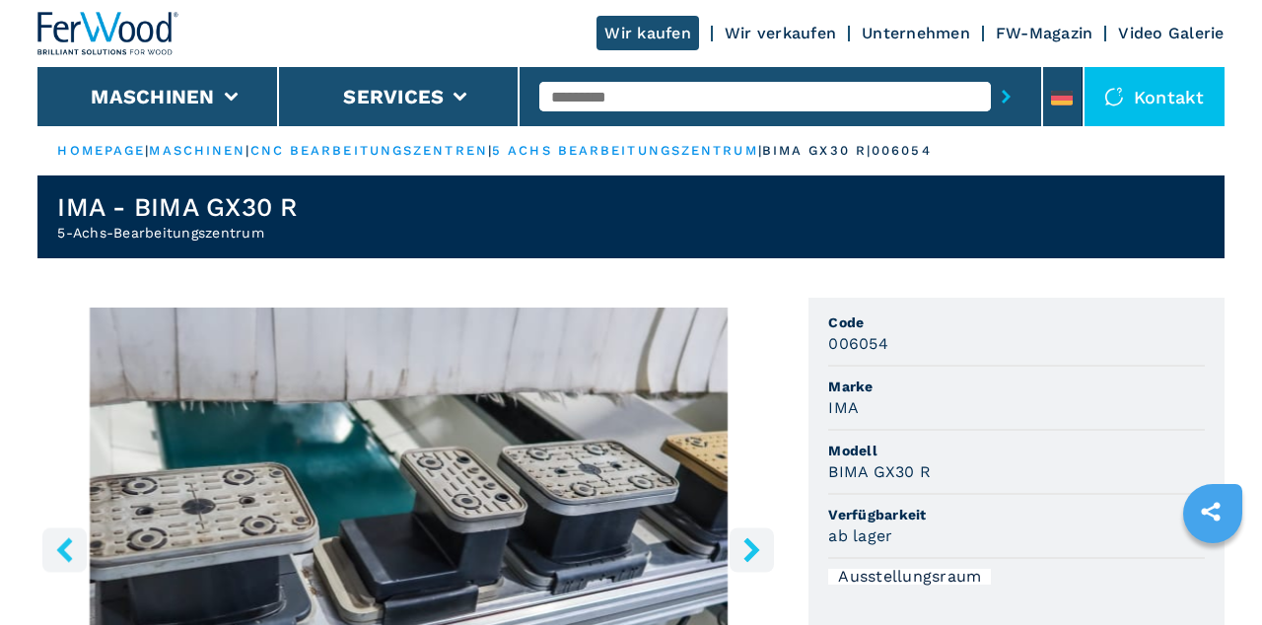
click at [753, 567] on button "right-button" at bounding box center [751, 549] width 44 height 44
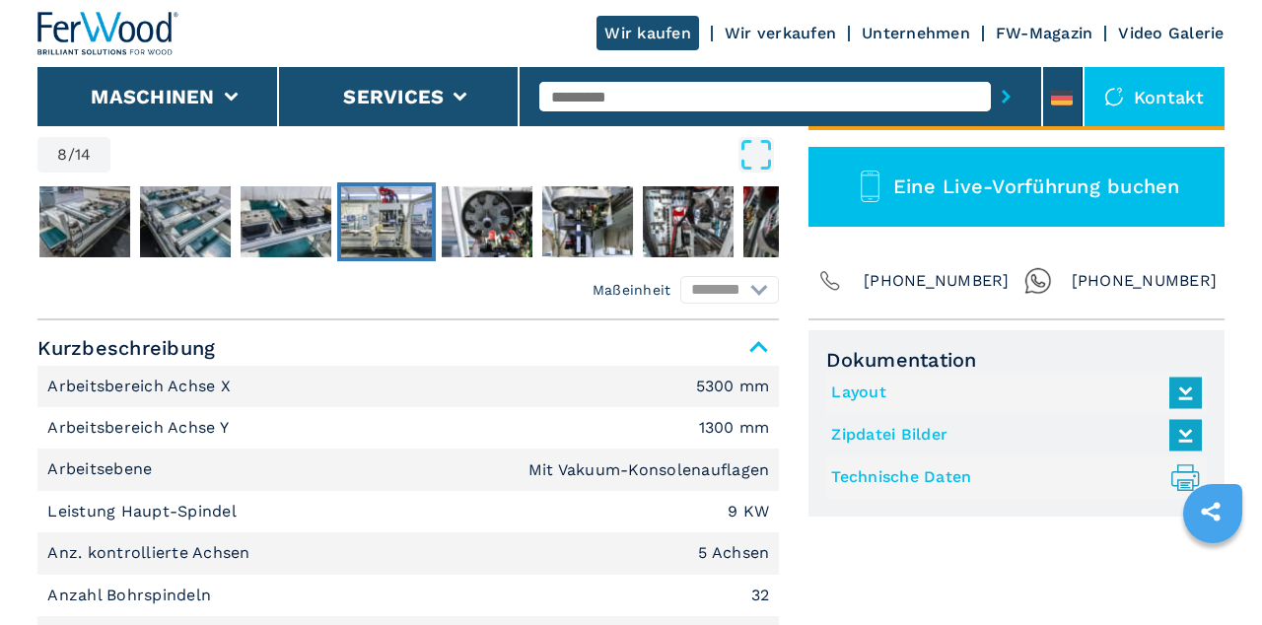
scroll to position [669, 0]
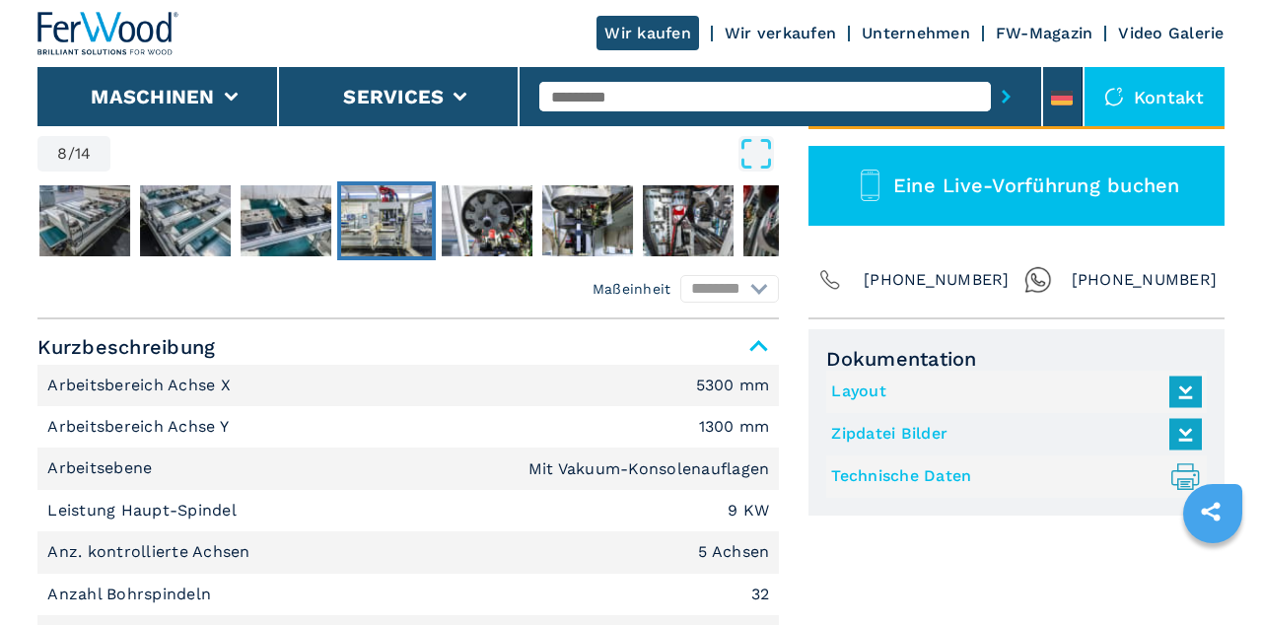
click at [1199, 386] on icon at bounding box center [1185, 391] width 42 height 41
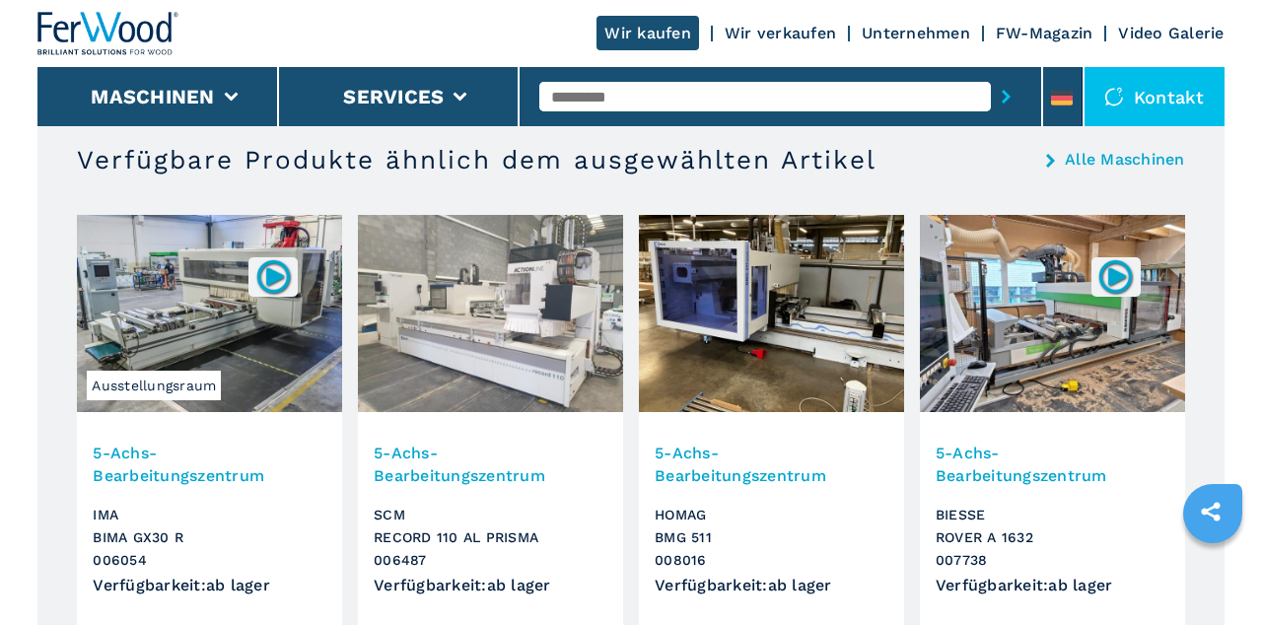
scroll to position [2130, 0]
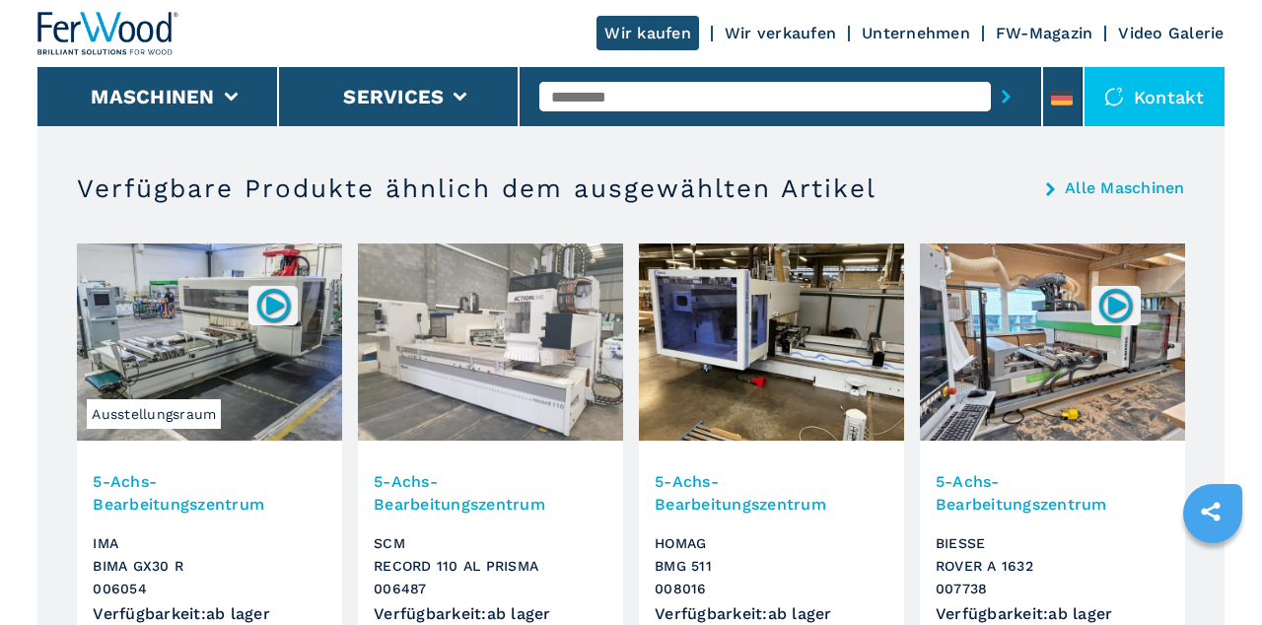
click at [780, 347] on img at bounding box center [771, 341] width 265 height 197
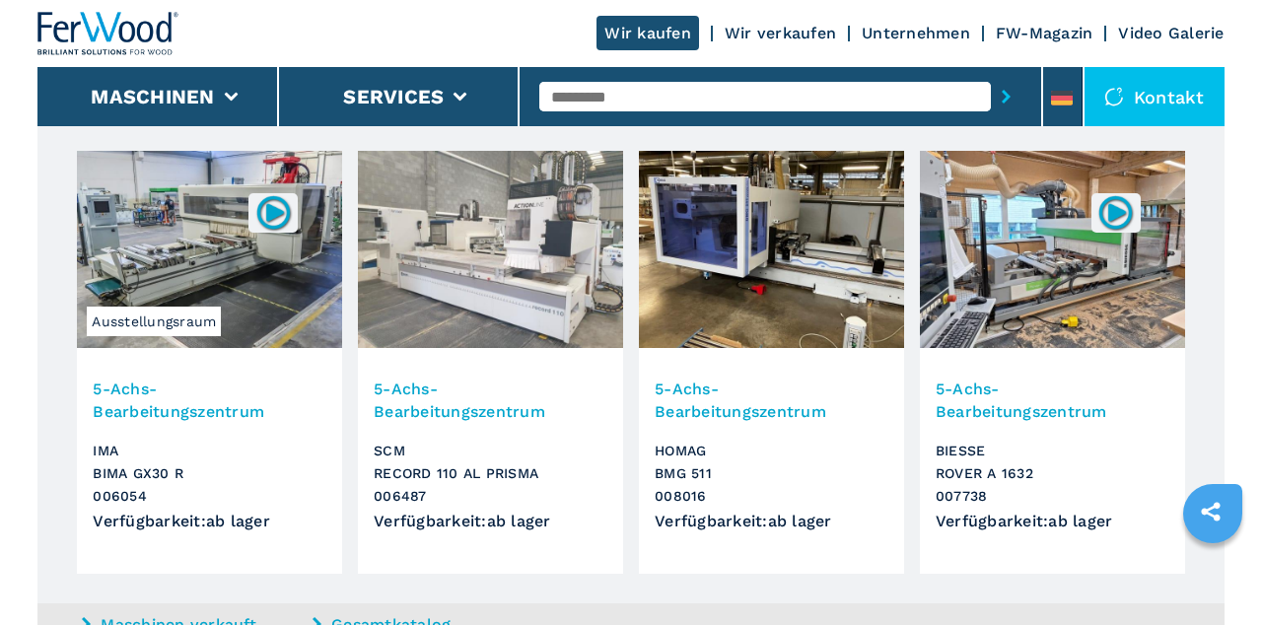
click at [1120, 212] on img at bounding box center [1115, 212] width 38 height 38
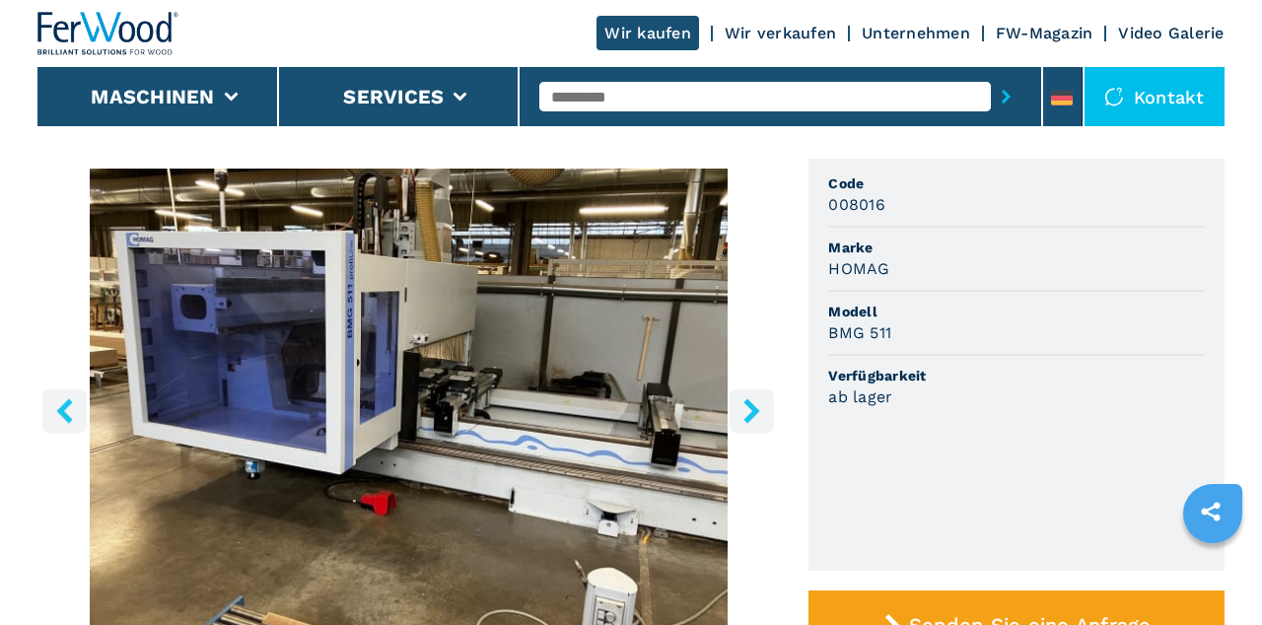
scroll to position [136, 0]
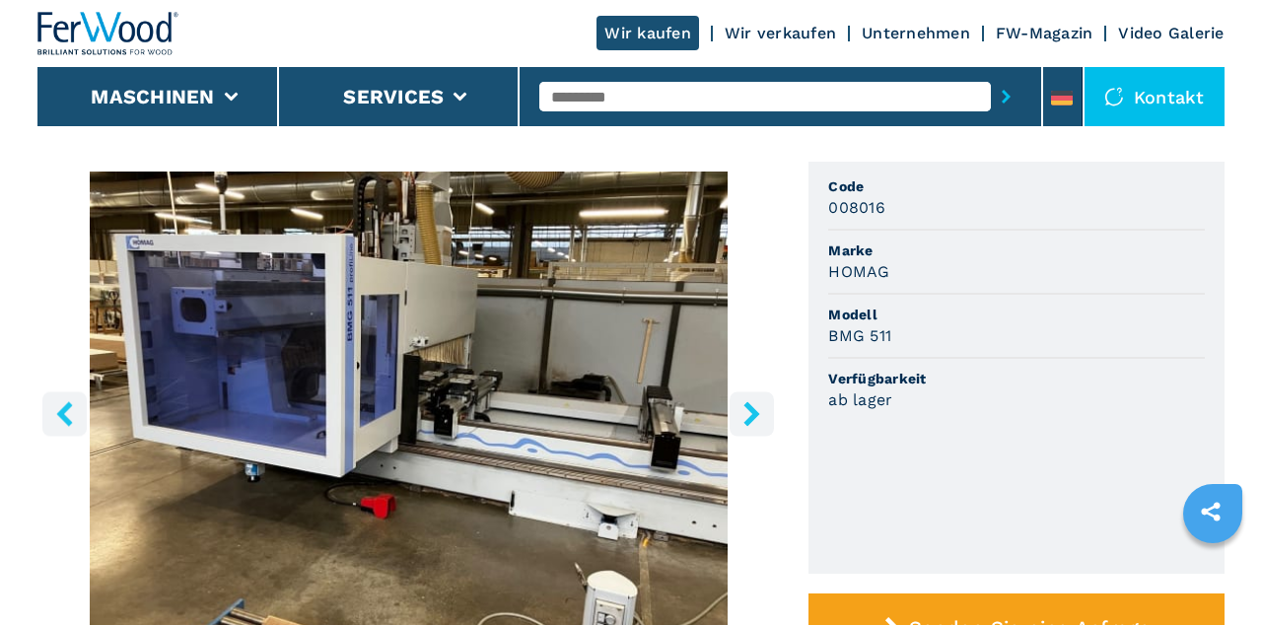
click at [756, 425] on icon "right-button" at bounding box center [751, 413] width 25 height 25
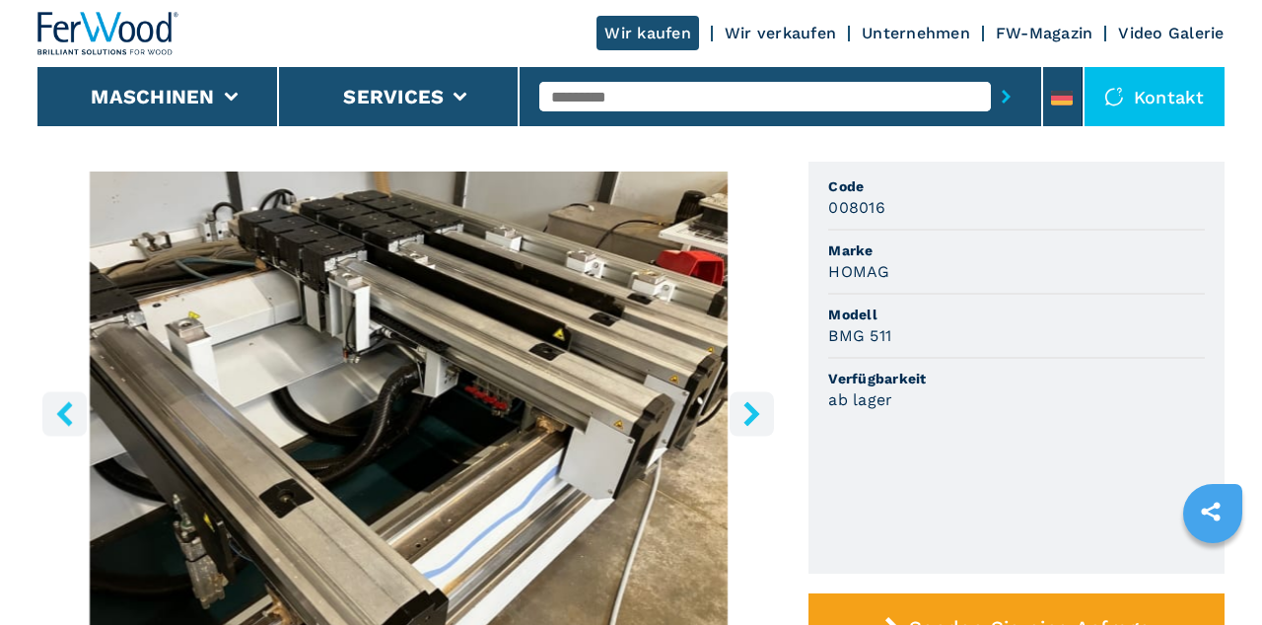
click at [763, 423] on icon "right-button" at bounding box center [751, 413] width 25 height 25
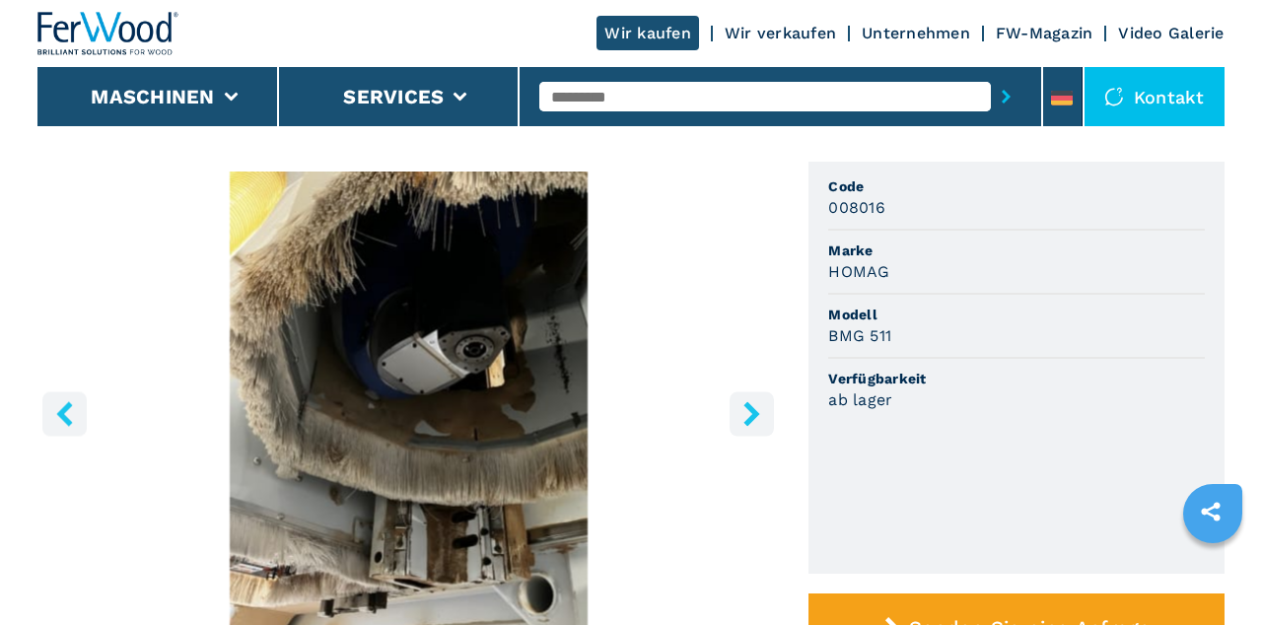
click at [767, 422] on button "right-button" at bounding box center [751, 413] width 44 height 44
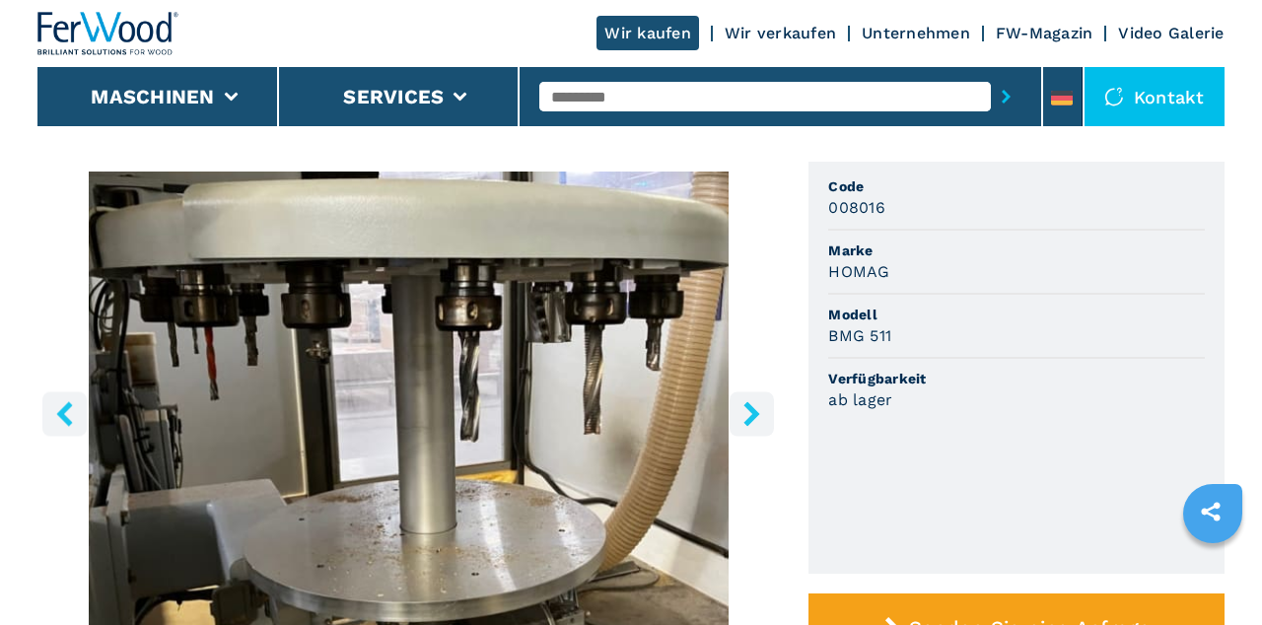
click at [761, 416] on icon "right-button" at bounding box center [751, 413] width 25 height 25
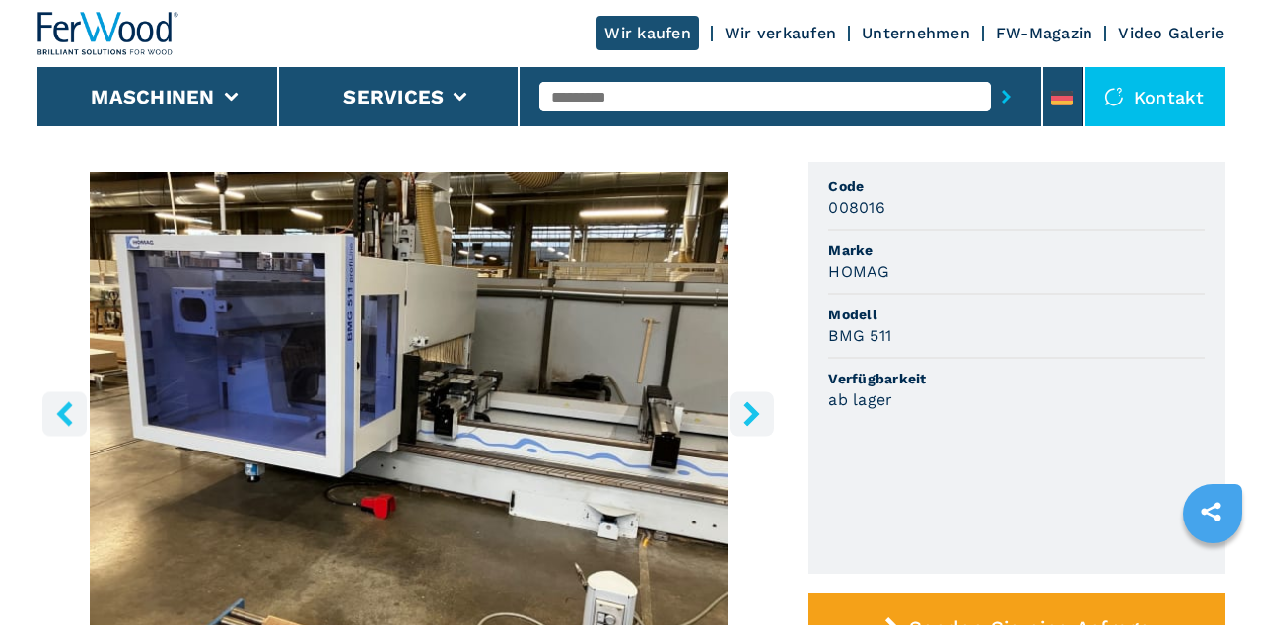
click at [767, 416] on button "right-button" at bounding box center [751, 413] width 44 height 44
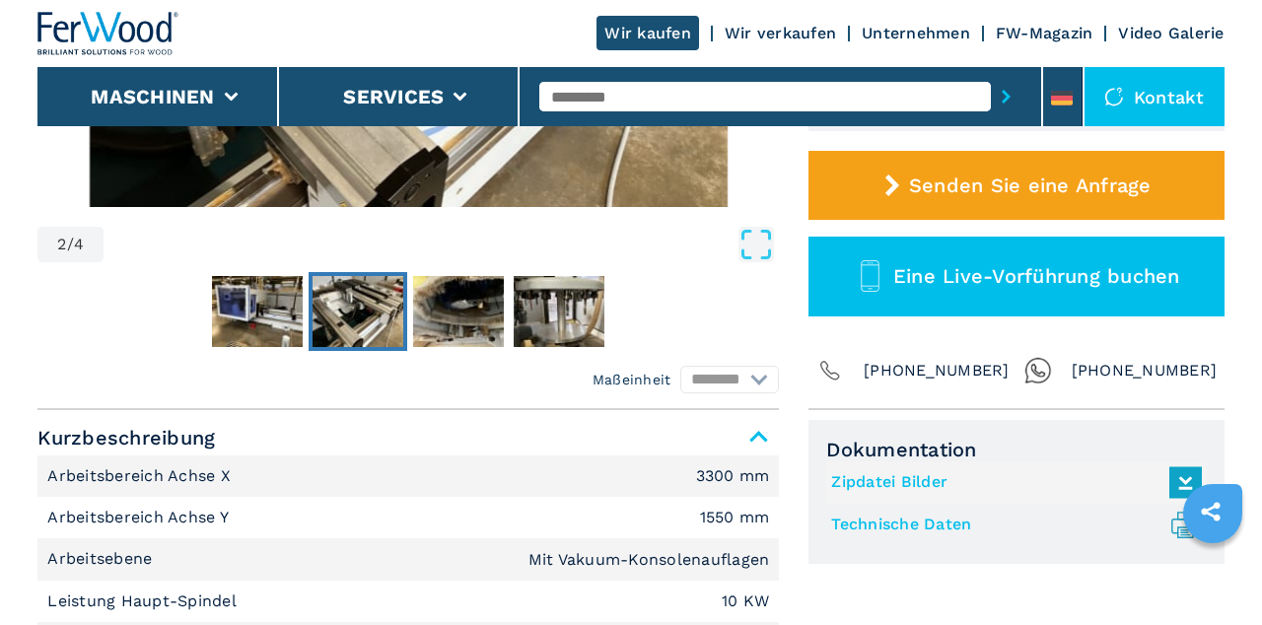
scroll to position [581, 0]
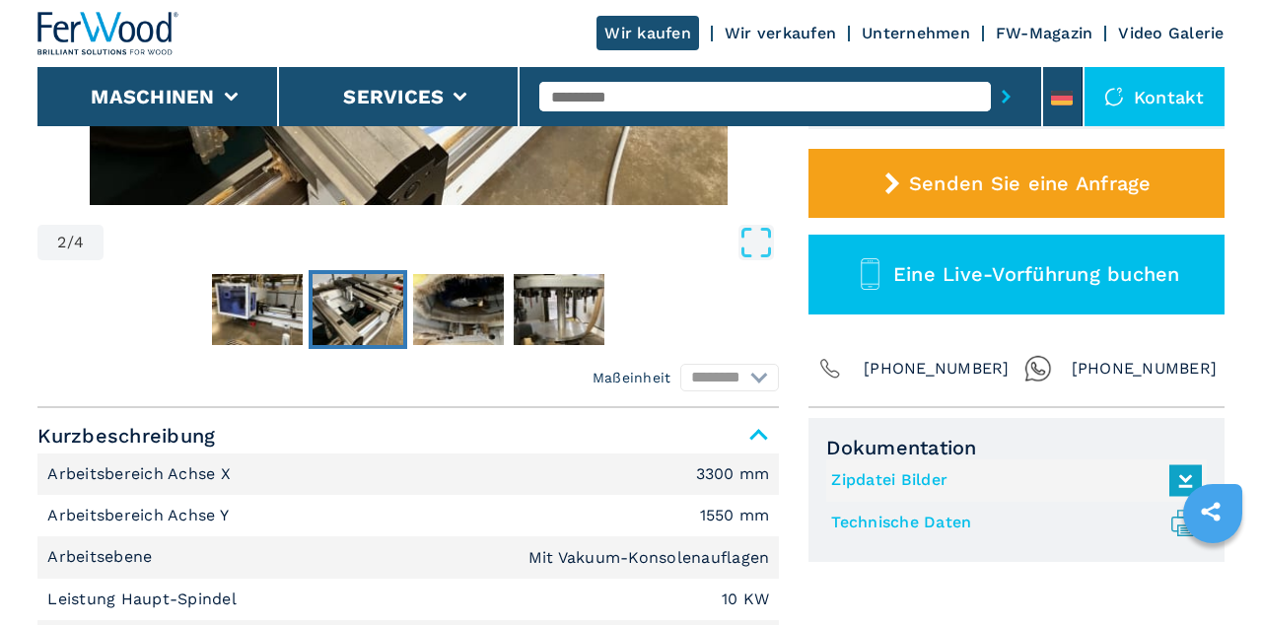
click at [913, 516] on link "Technische Daten .prefix__st0{stroke-linecap:round;stroke-linejoin:round}.prefi…" at bounding box center [1011, 523] width 360 height 33
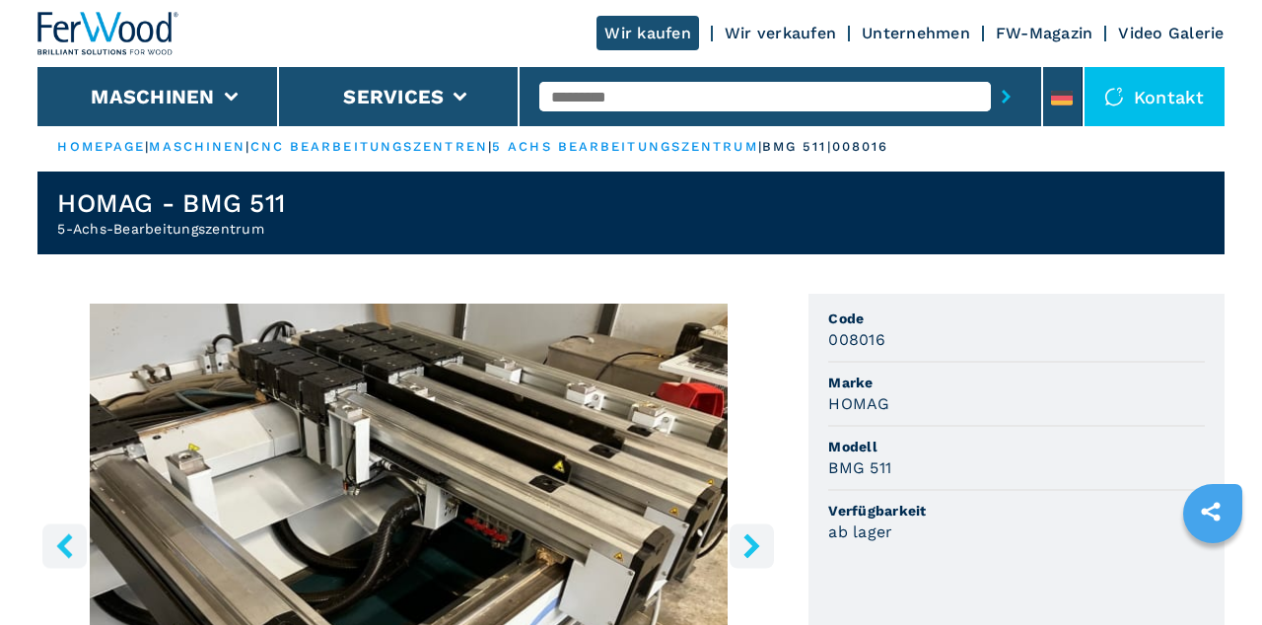
scroll to position [0, 0]
